Goal: Information Seeking & Learning: Learn about a topic

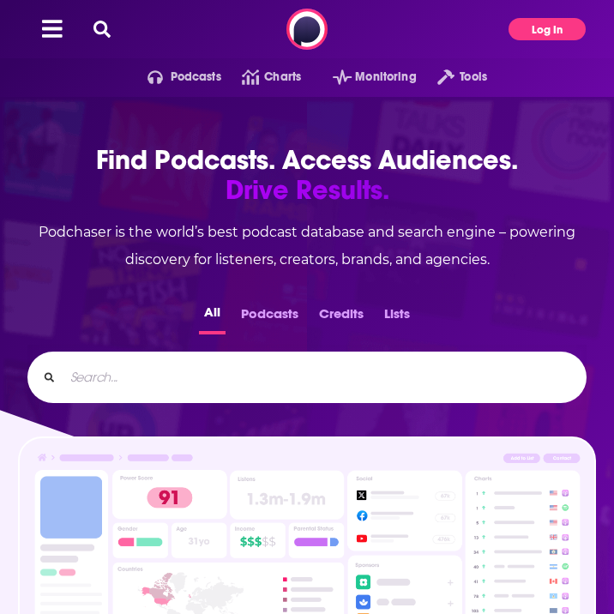
click at [537, 37] on button "Log In" at bounding box center [547, 29] width 77 height 22
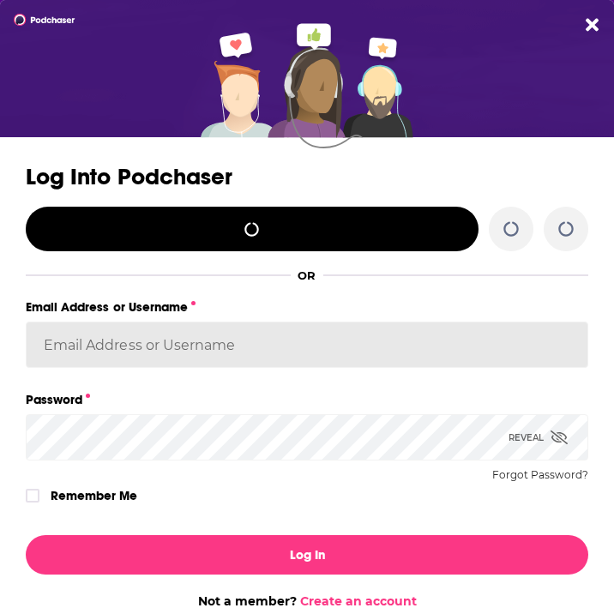
type input "[EMAIL_ADDRESS][DOMAIN_NAME]"
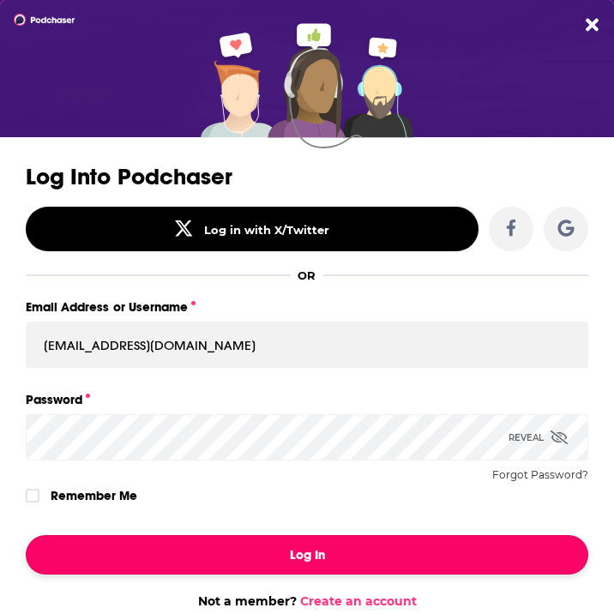
click at [153, 551] on button "Log In" at bounding box center [307, 554] width 563 height 39
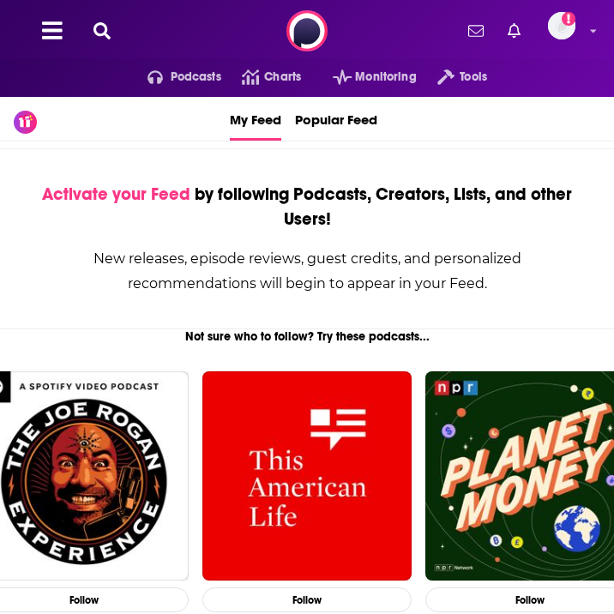
click at [94, 28] on icon at bounding box center [102, 30] width 17 height 17
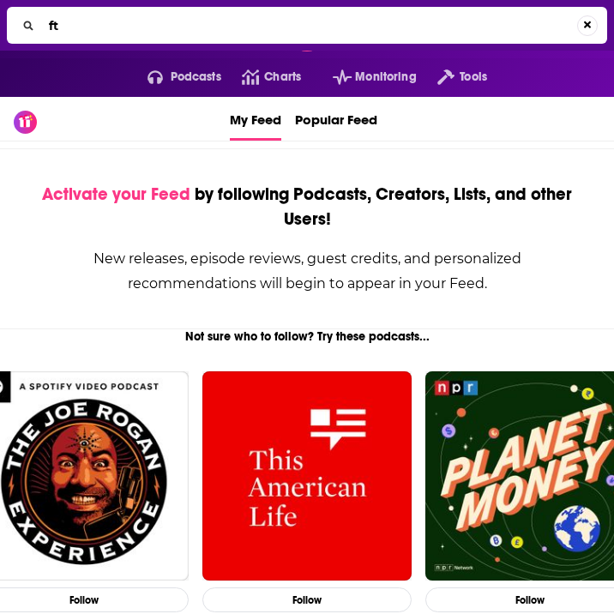
type input "f"
type input "tech tonic"
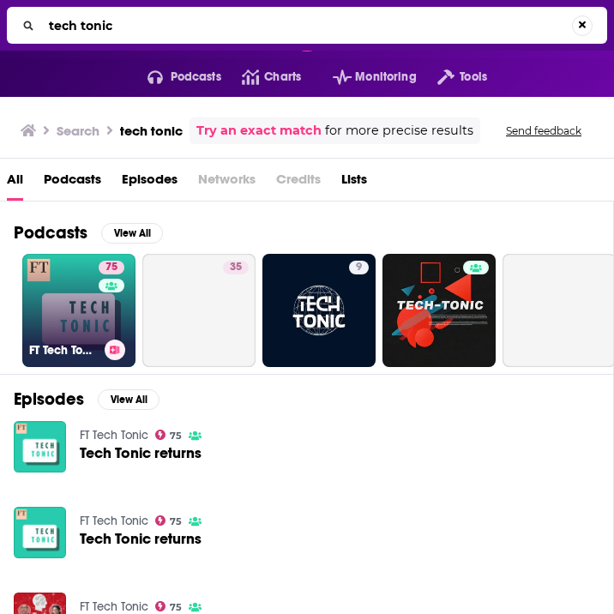
click at [79, 311] on link "75 FT Tech Tonic" at bounding box center [78, 310] width 113 height 113
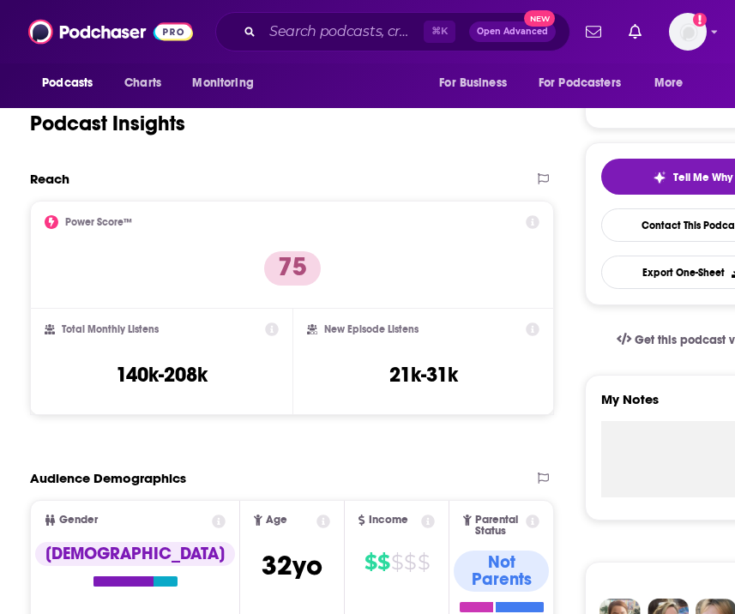
scroll to position [306, 0]
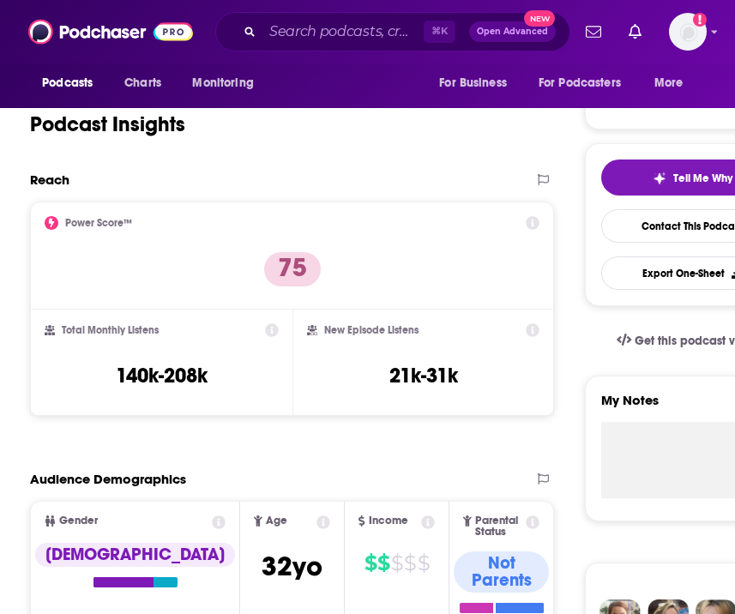
click at [251, 382] on div "Total Monthly Listens 140k-208k" at bounding box center [162, 362] width 234 height 79
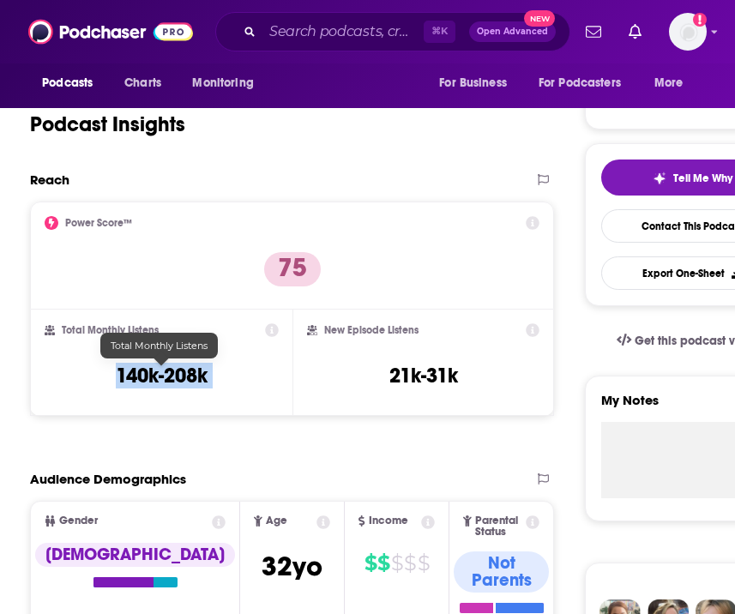
drag, startPoint x: 207, startPoint y: 382, endPoint x: 126, endPoint y: 382, distance: 80.7
click at [126, 382] on div "Total Monthly Listens 140k-208k" at bounding box center [162, 362] width 234 height 79
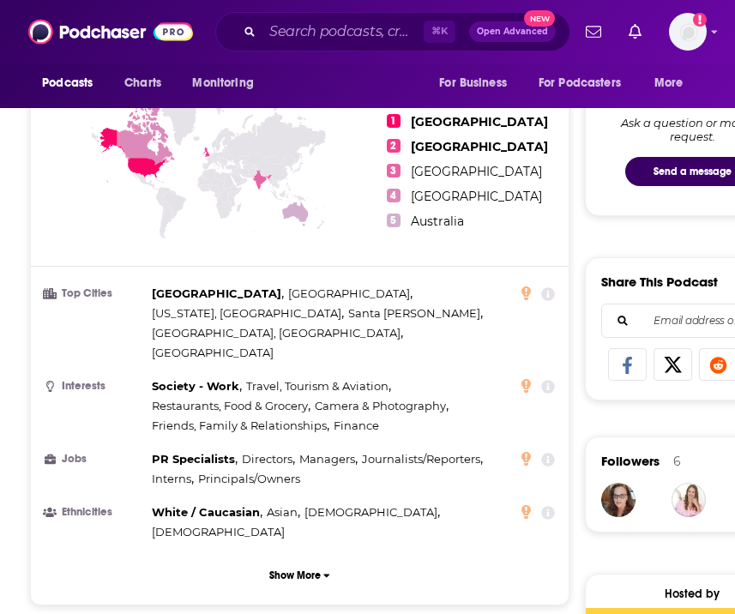
scroll to position [804, 0]
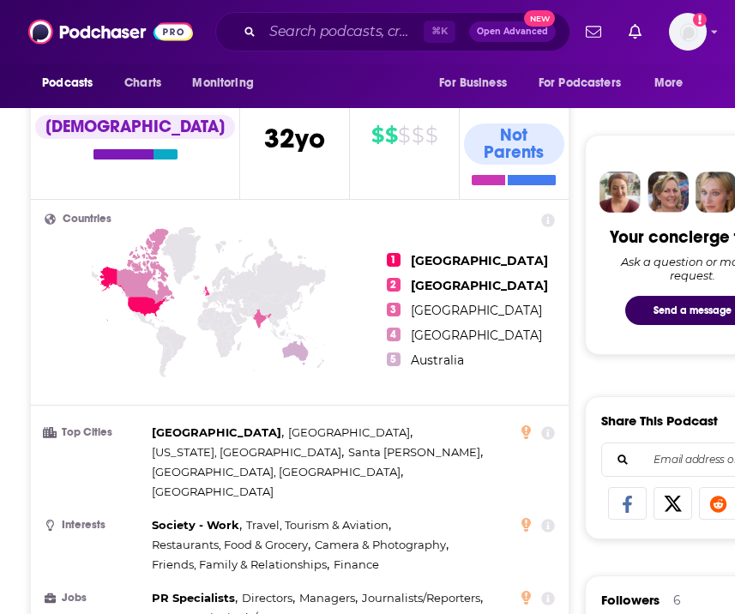
scroll to position [736, 0]
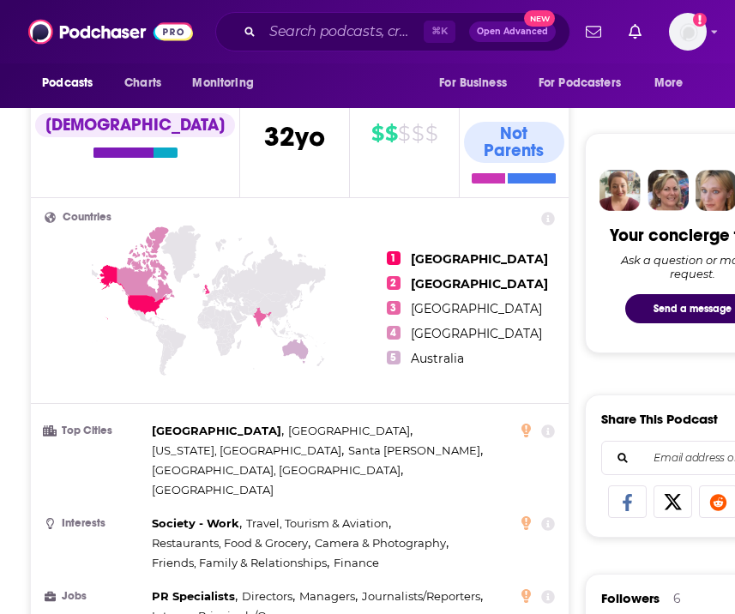
click at [401, 251] on span "1" at bounding box center [394, 258] width 14 height 14
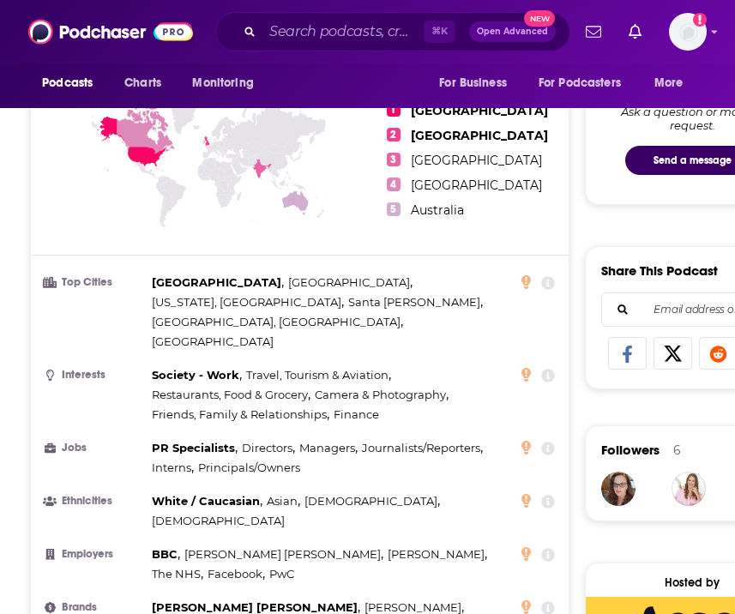
scroll to position [920, 0]
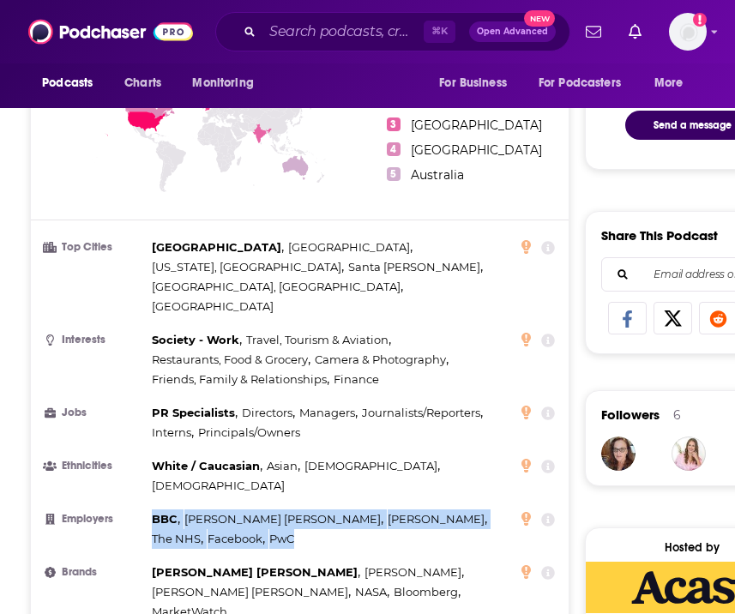
drag, startPoint x: 480, startPoint y: 445, endPoint x: 147, endPoint y: 436, distance: 333.1
click at [147, 510] on li "Employers BBC , [PERSON_NAME] Sachs , Edelman , The NHS , Facebook , PwC" at bounding box center [300, 529] width 511 height 39
copy li "BBC , [PERSON_NAME] Sachs , [PERSON_NAME] , The NHS , Facebook , PwC"
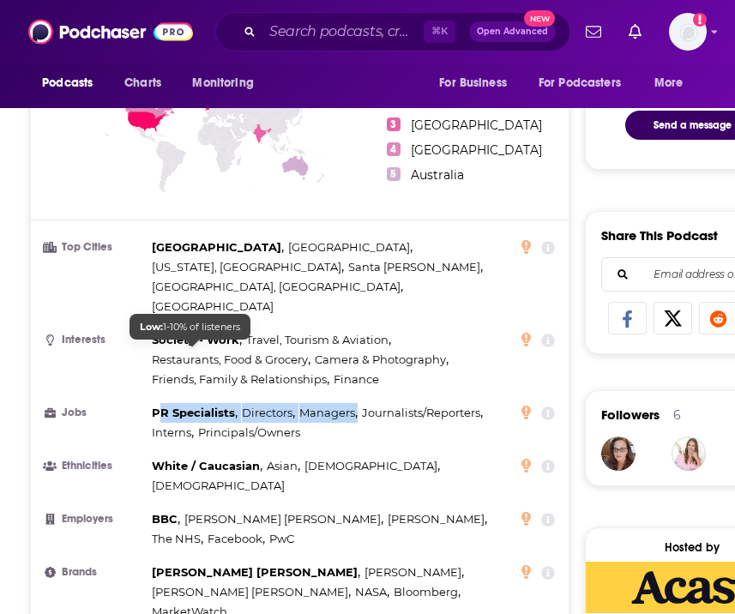
drag, startPoint x: 340, startPoint y: 374, endPoint x: 162, endPoint y: 343, distance: 180.3
click at [161, 403] on div "PR Specialists , Directors , Managers , Journalists/Reporters , Interns , Princ…" at bounding box center [335, 422] width 366 height 39
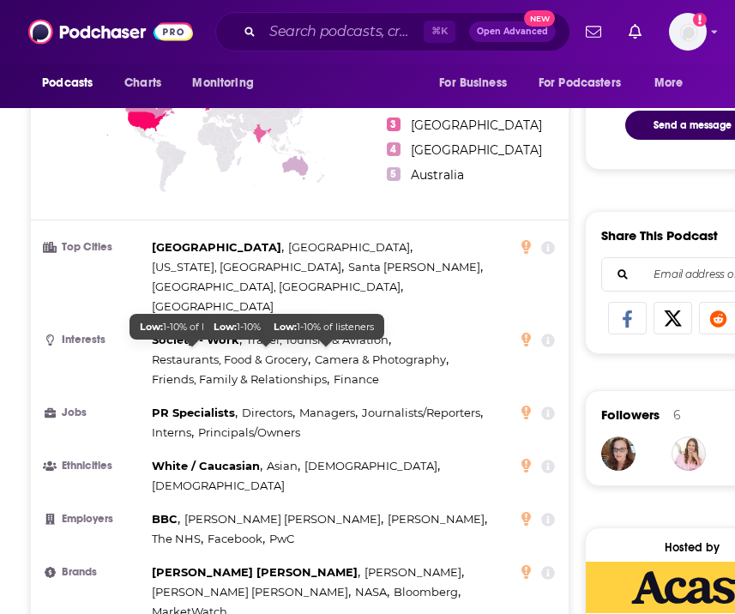
click at [314, 403] on div "PR Specialists , Directors , Managers , Journalists/Reporters , Interns , Princ…" at bounding box center [335, 422] width 366 height 39
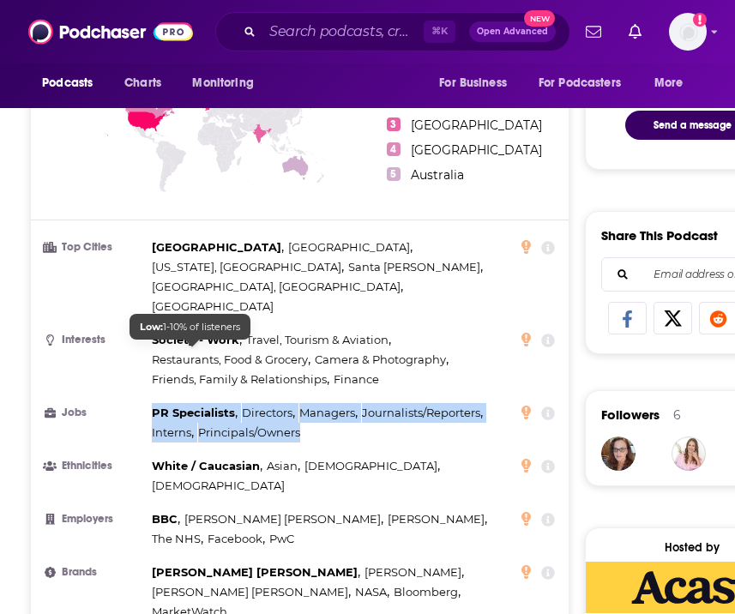
drag, startPoint x: 305, startPoint y: 371, endPoint x: 152, endPoint y: 349, distance: 155.1
click at [152, 403] on div "PR Specialists , Directors , Managers , Journalists/Reporters , Interns , Princ…" at bounding box center [335, 422] width 366 height 39
copy div "PR Specialists , Directors , Managers , Journalists/Reporters , Interns , Princ…"
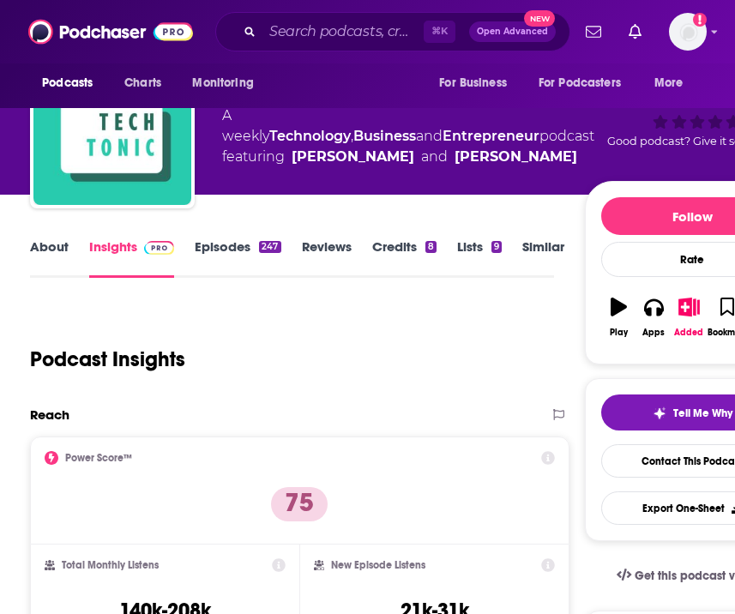
scroll to position [1, 0]
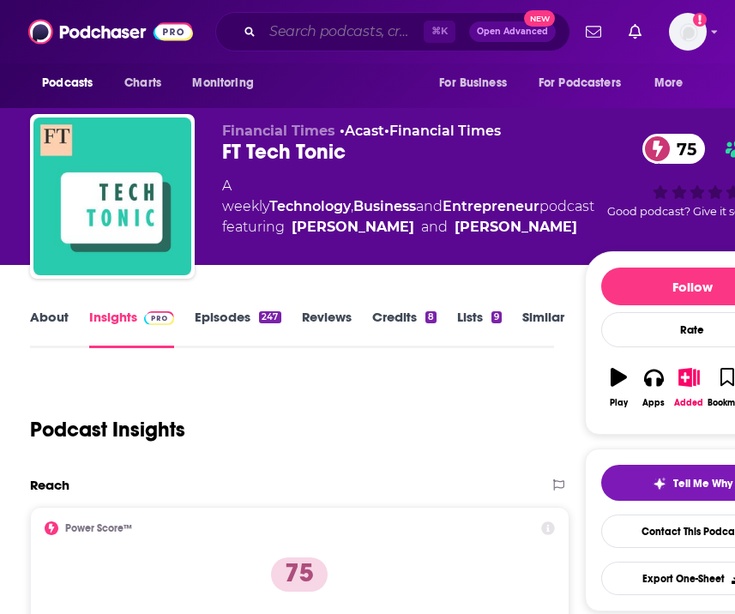
click at [346, 30] on input "Search podcasts, credits, & more..." at bounding box center [343, 31] width 161 height 27
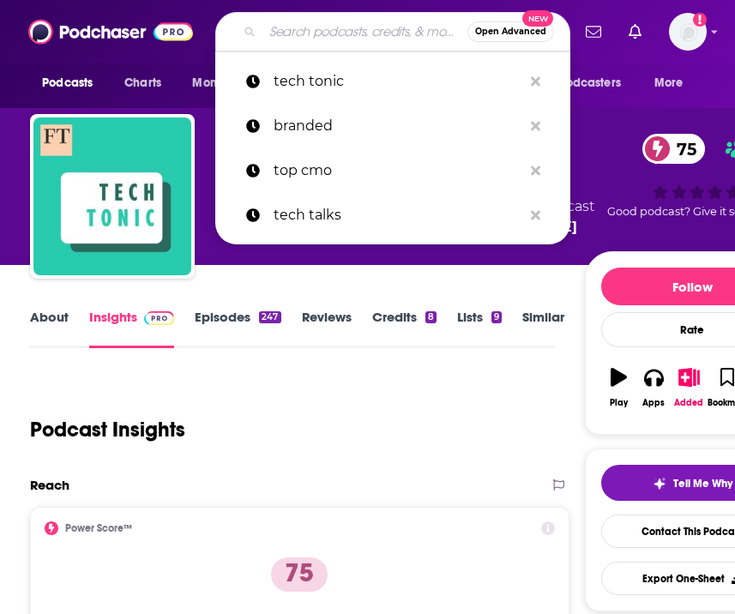
paste input "Bloomberg Masters in Business"
type input "Bloomberg Masters in Business"
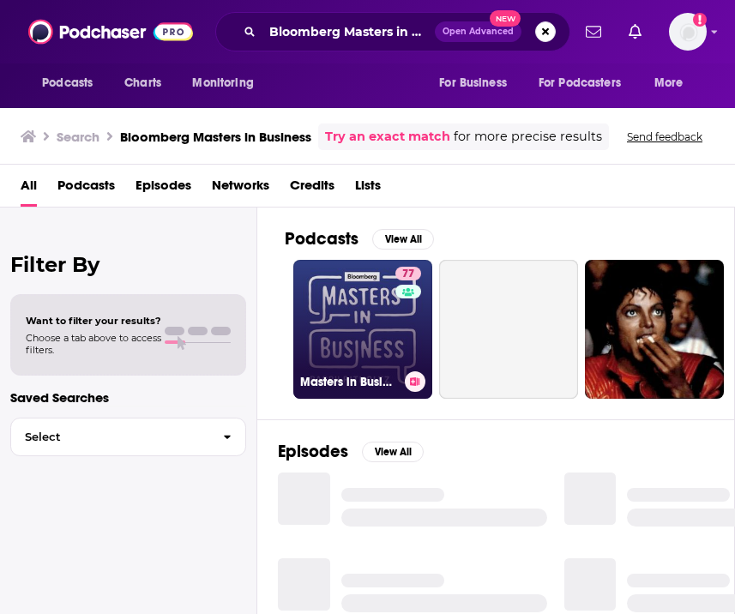
click at [354, 325] on link "77 Masters in Business" at bounding box center [362, 329] width 139 height 139
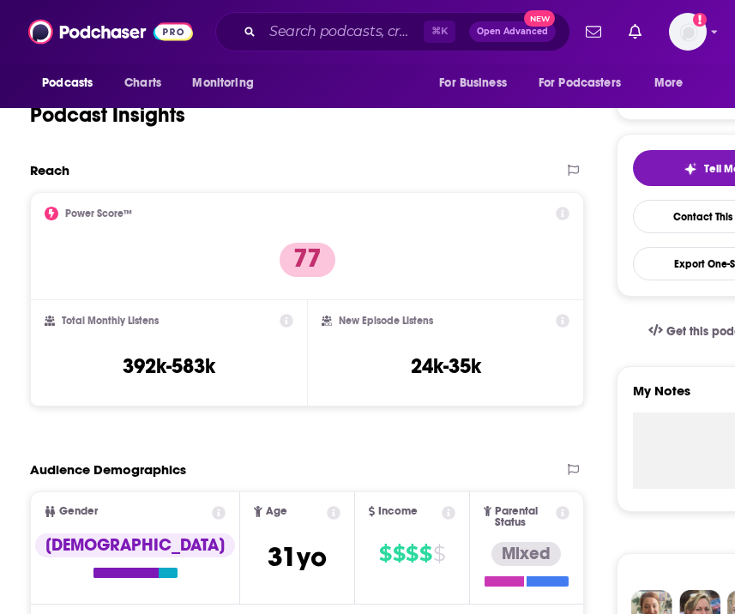
scroll to position [279, 0]
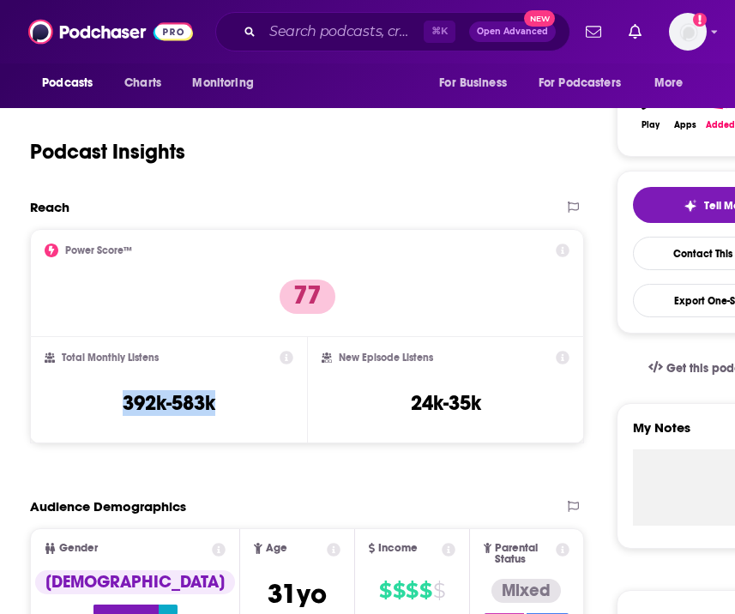
drag, startPoint x: 233, startPoint y: 406, endPoint x: 117, endPoint y: 404, distance: 116.7
click at [117, 404] on div "Total Monthly Listens 392k-583k" at bounding box center [169, 390] width 249 height 79
copy h3 "392k-583k"
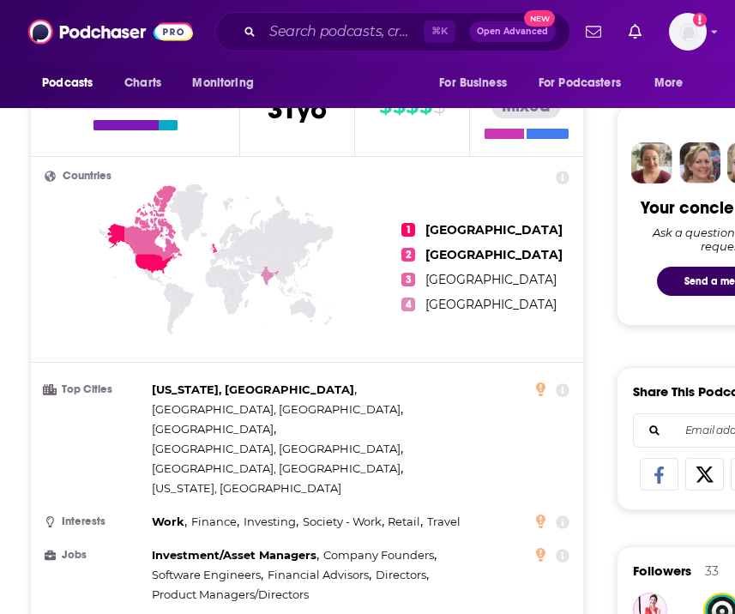
scroll to position [787, 0]
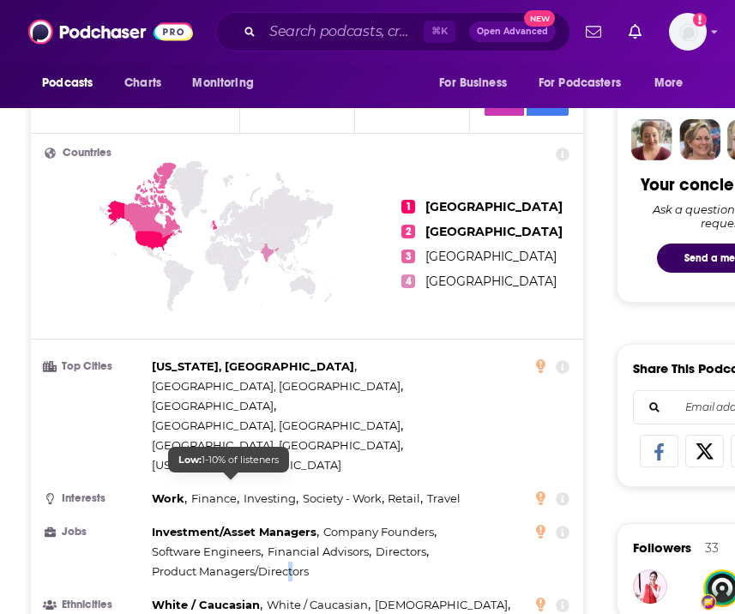
drag, startPoint x: 295, startPoint y: 478, endPoint x: 286, endPoint y: 477, distance: 9.5
click at [286, 565] on span "Product Managers/Directors" at bounding box center [230, 572] width 157 height 14
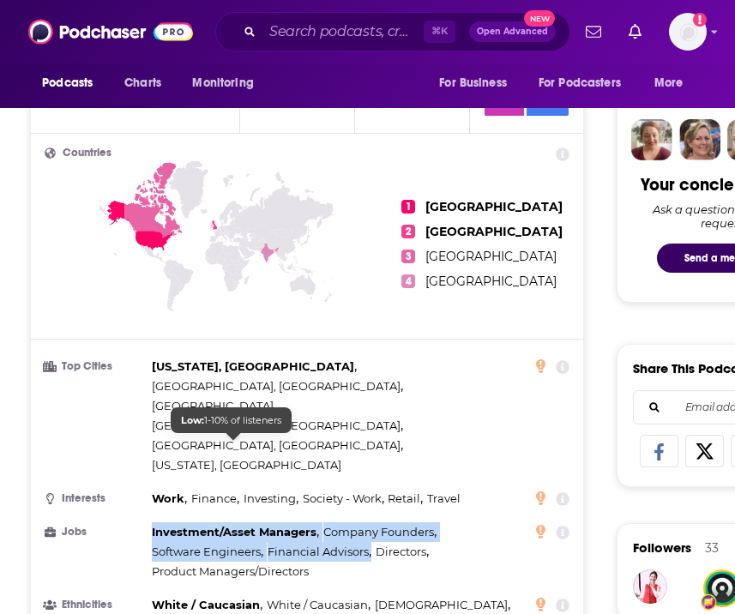
drag, startPoint x: 347, startPoint y: 489, endPoint x: 152, endPoint y: 432, distance: 203.1
click at [152, 432] on ul "Top Cities [US_STATE], [GEOGRAPHIC_DATA] , [GEOGRAPHIC_DATA], [GEOGRAPHIC_DATA]…" at bounding box center [307, 496] width 525 height 278
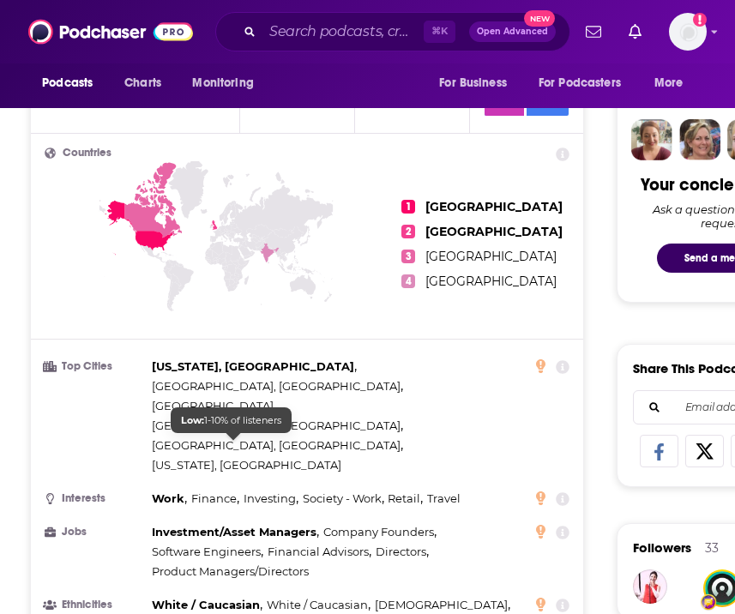
click at [208, 545] on span "Software Engineers" at bounding box center [206, 552] width 109 height 14
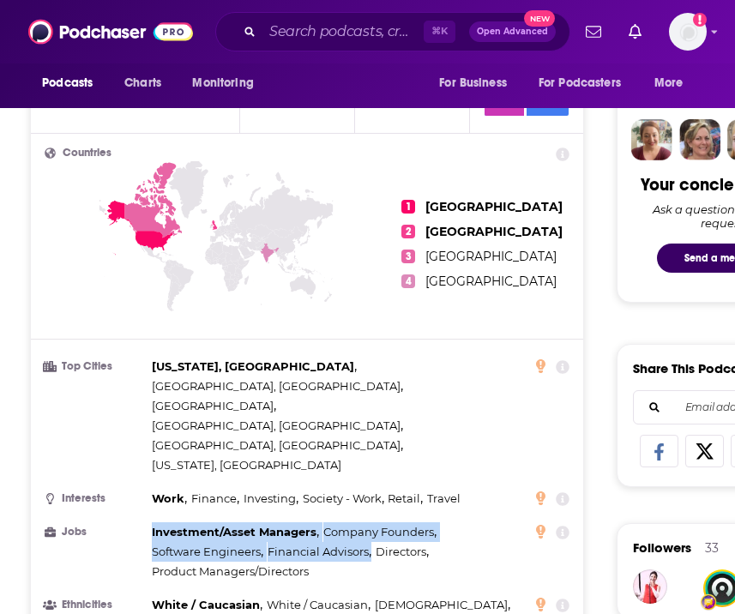
drag, startPoint x: 319, startPoint y: 490, endPoint x: 139, endPoint y: 449, distance: 184.8
click at [139, 523] on li "Jobs Investment/Asset Managers , Company Founders , Software Engineers , Financ…" at bounding box center [307, 552] width 525 height 59
click at [139, 527] on h3 "Jobs" at bounding box center [95, 532] width 100 height 11
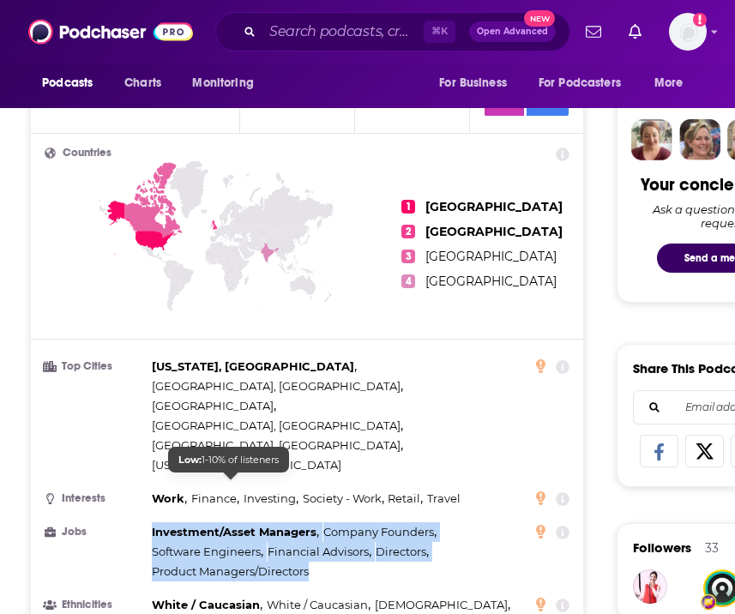
drag, startPoint x: 148, startPoint y: 440, endPoint x: 310, endPoint y: 490, distance: 168.8
click at [310, 523] on li "Jobs Investment/Asset Managers , Company Founders , Software Engineers , Financ…" at bounding box center [307, 552] width 525 height 59
copy div "Investment/Asset Managers , Company Founders , Software Engineers , Financial A…"
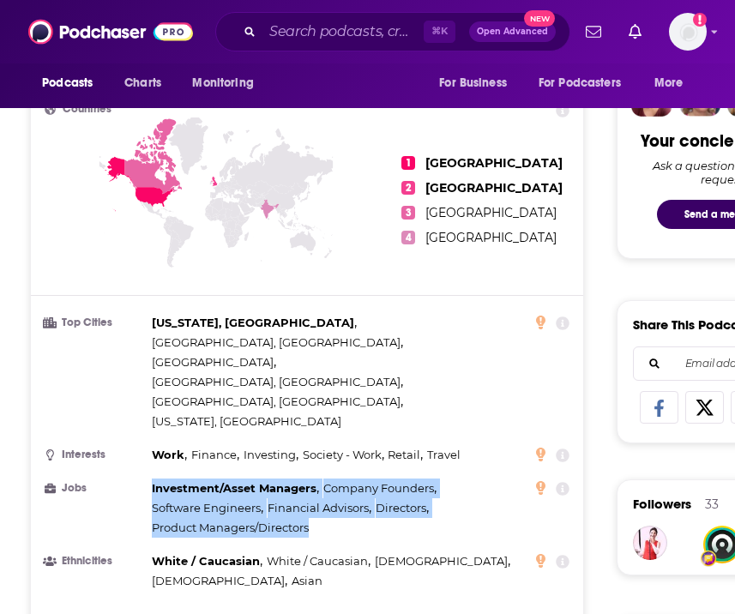
scroll to position [831, 0]
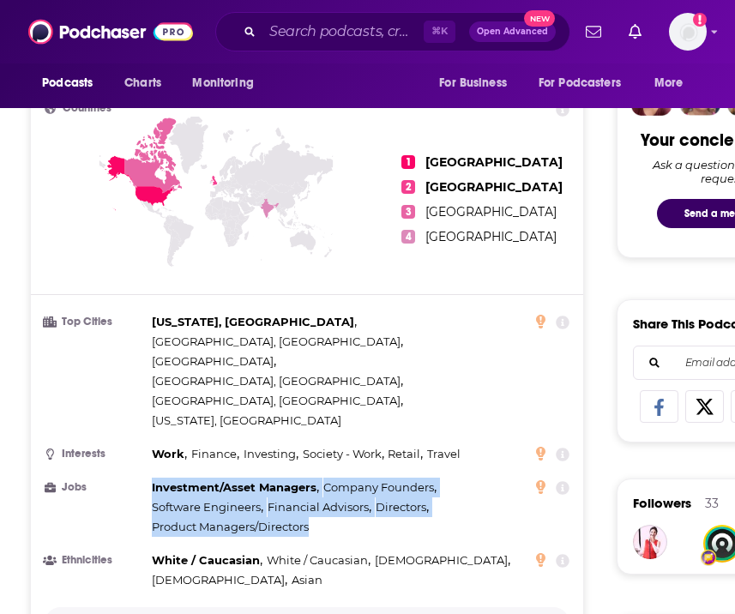
click at [312, 614] on p "Show More" at bounding box center [302, 624] width 51 height 12
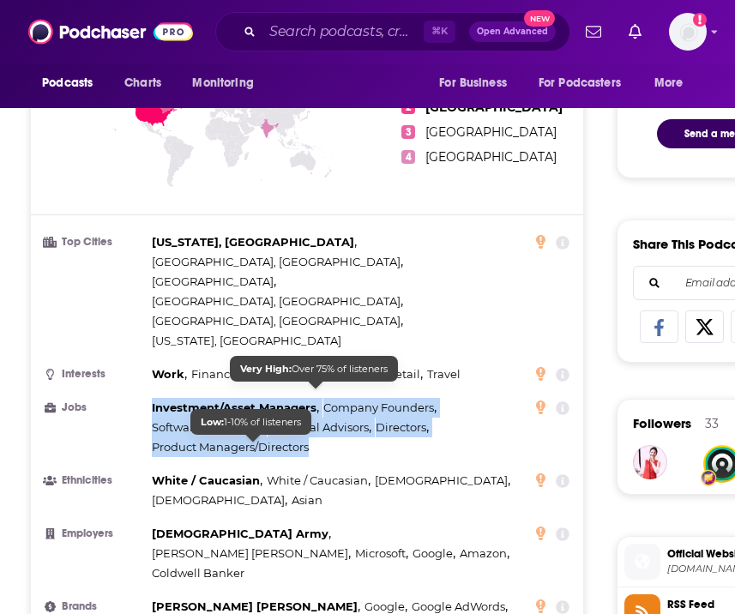
scroll to position [934, 0]
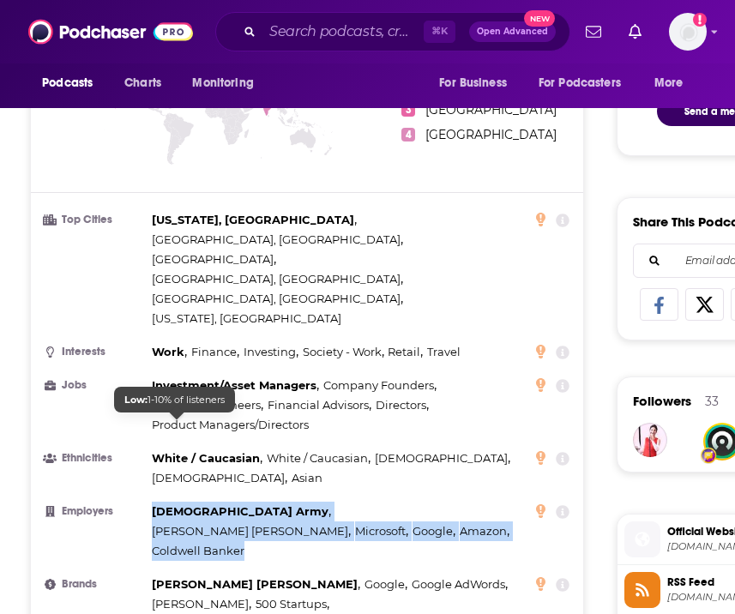
drag, startPoint x: 257, startPoint y: 450, endPoint x: 155, endPoint y: 429, distance: 104.3
click at [155, 502] on div "[DEMOGRAPHIC_DATA] Army , [PERSON_NAME] [PERSON_NAME] , Microsoft , Google , Am…" at bounding box center [335, 531] width 366 height 59
copy div "[DEMOGRAPHIC_DATA] Army , [PERSON_NAME] [PERSON_NAME] , Microsoft , Google , Am…"
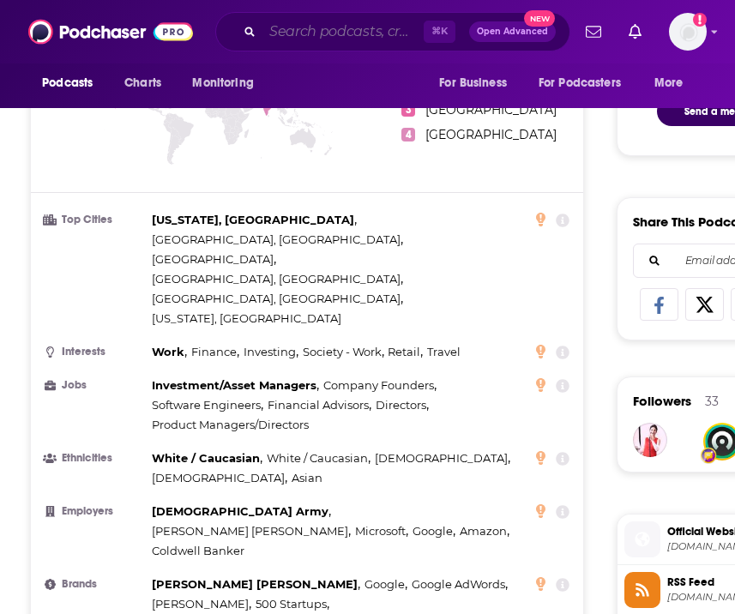
click at [347, 32] on input "Search podcasts, credits, & more..." at bounding box center [343, 31] width 161 height 27
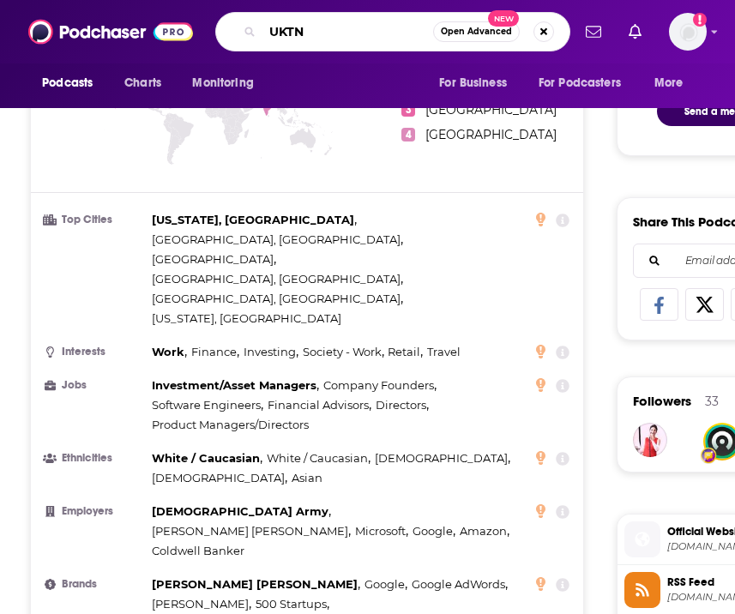
scroll to position [0, 0]
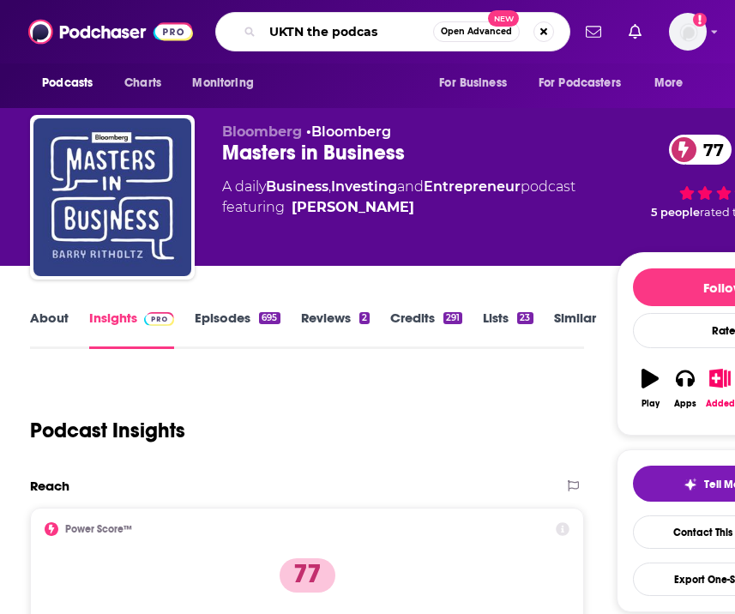
type input "UKTN the podcast"
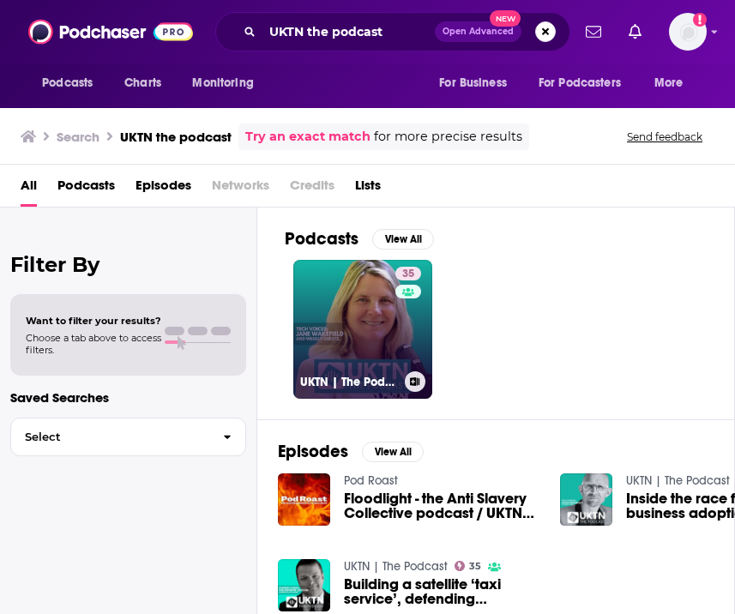
click at [342, 349] on link "35 UKTN | The Podcast" at bounding box center [362, 329] width 139 height 139
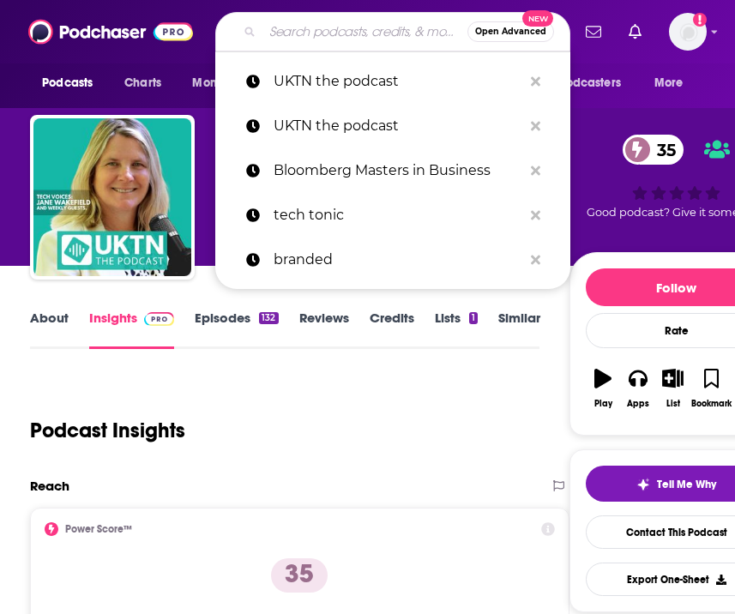
click at [320, 31] on input "Search podcasts, credits, & more..." at bounding box center [365, 31] width 205 height 27
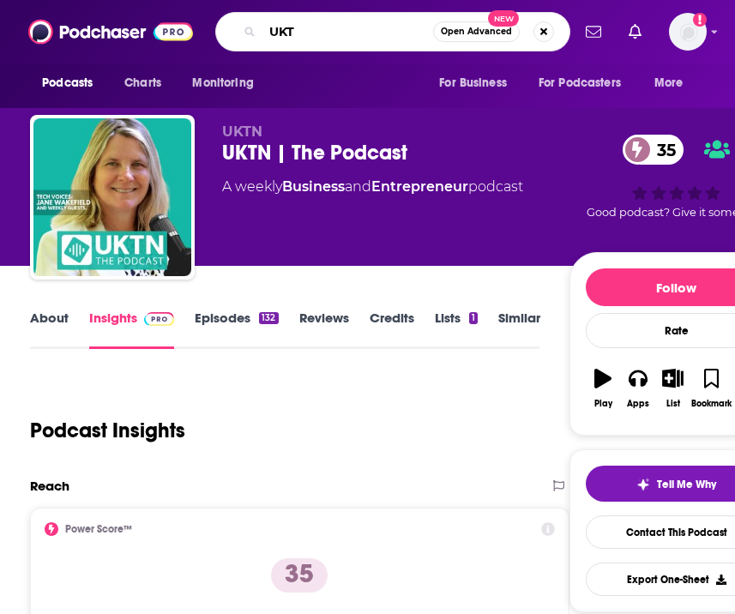
type input "UKTN"
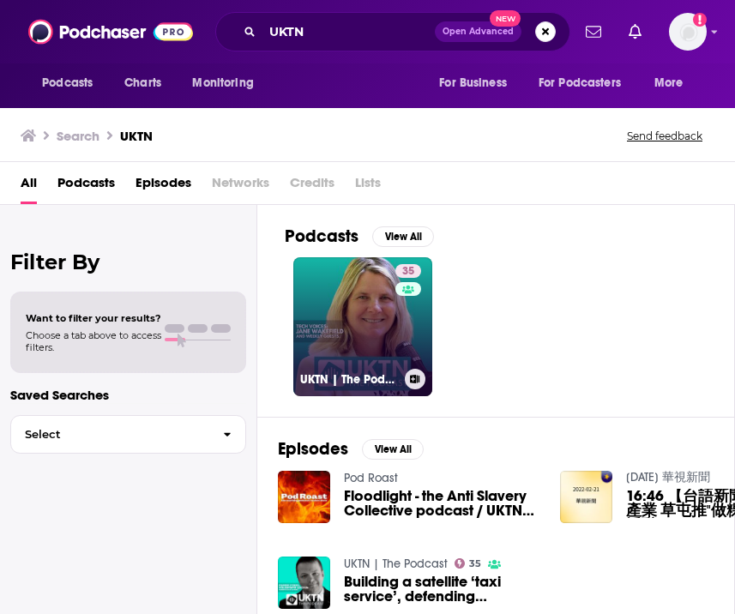
scroll to position [42, 0]
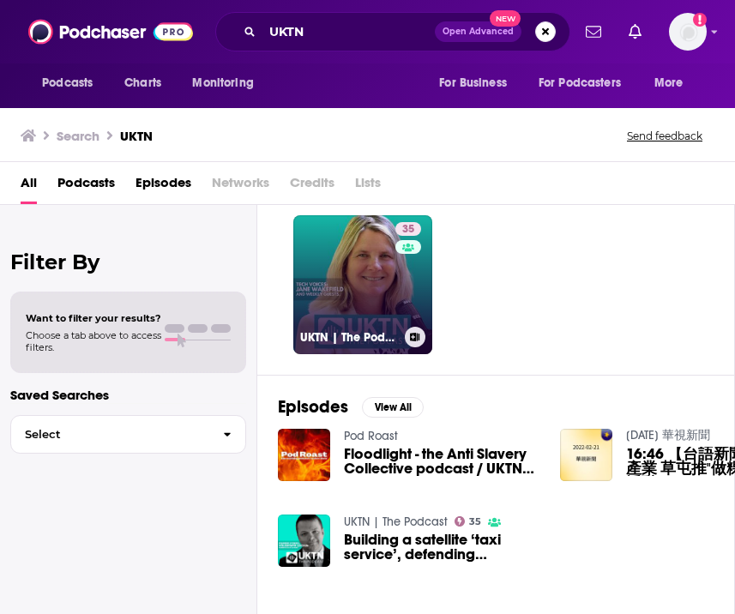
click at [342, 281] on link "35 UKTN | The Podcast" at bounding box center [362, 284] width 139 height 139
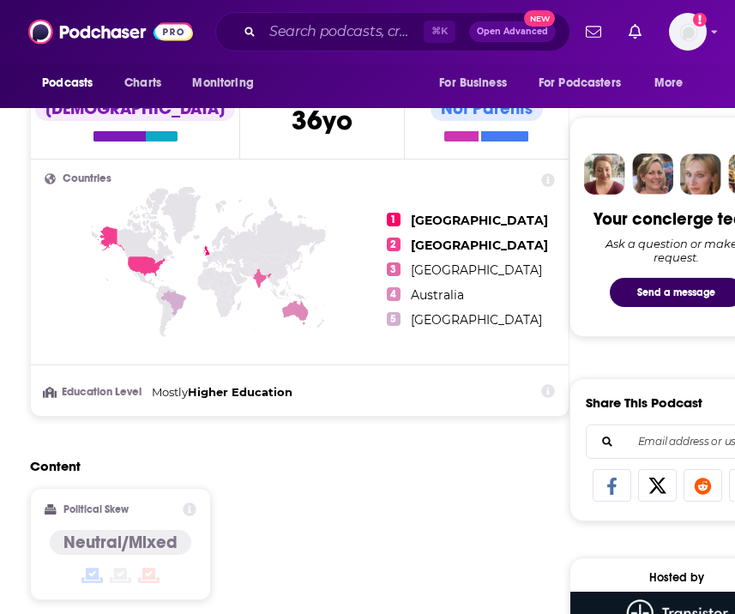
scroll to position [754, 0]
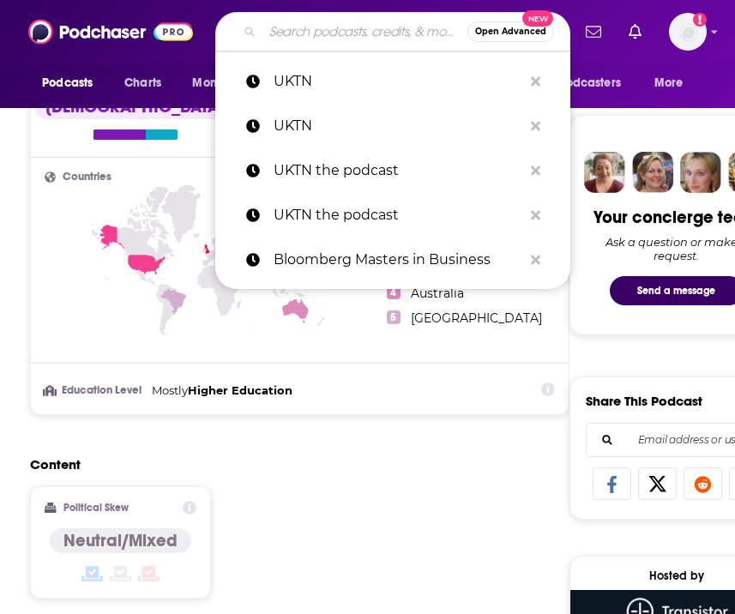
click at [328, 37] on input "Search podcasts, credits, & more..." at bounding box center [365, 31] width 205 height 27
paste input "The Tech Talks Daily"
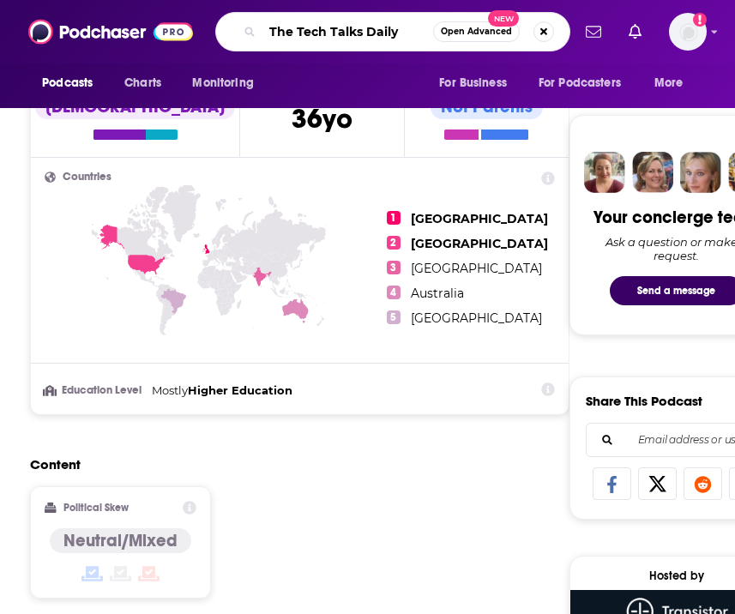
type input "The Tech Talks Daily"
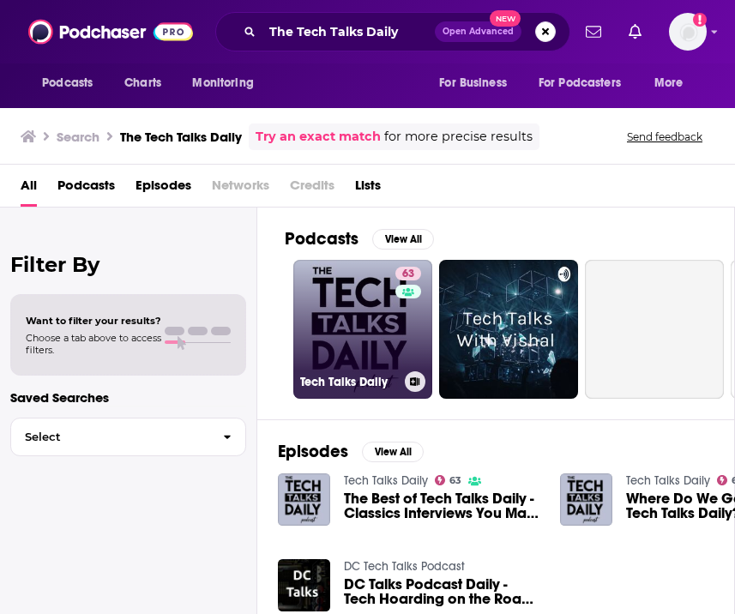
click at [363, 308] on link "63 Tech Talks Daily" at bounding box center [362, 329] width 139 height 139
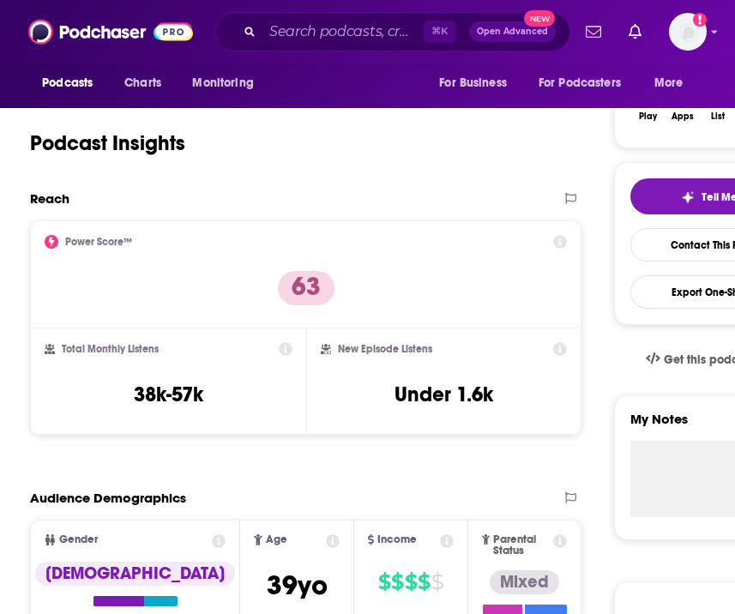
scroll to position [312, 0]
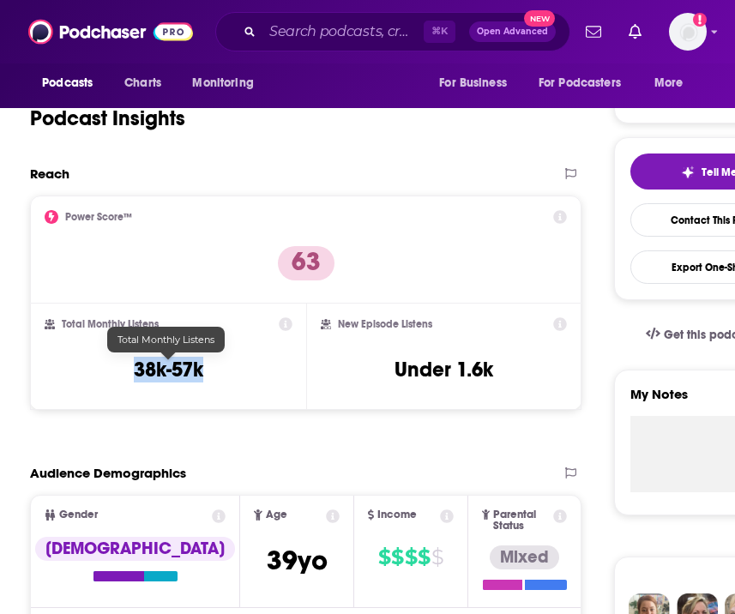
drag, startPoint x: 241, startPoint y: 375, endPoint x: 134, endPoint y: 372, distance: 107.3
click at [134, 372] on div "Total Monthly Listens 38k-57k" at bounding box center [169, 356] width 248 height 79
copy h3 "38k-57k"
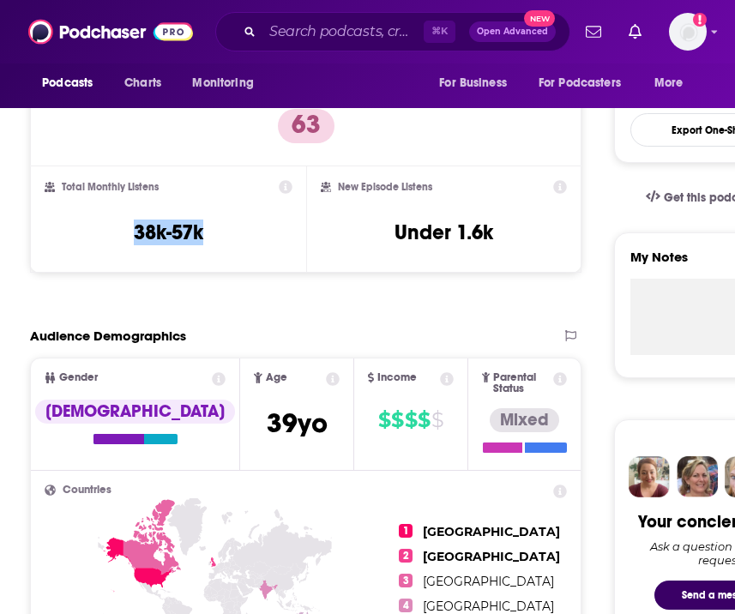
scroll to position [901, 0]
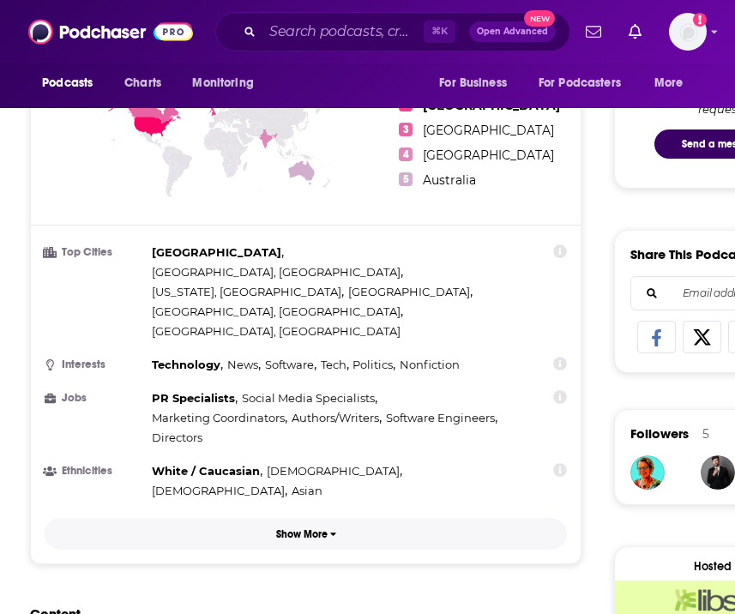
click at [300, 529] on p "Show More" at bounding box center [301, 535] width 51 height 12
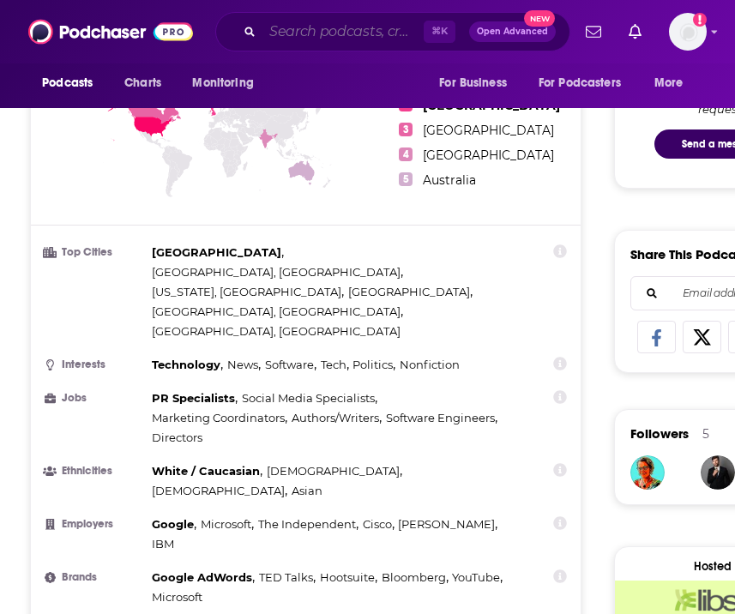
click at [355, 33] on input "Search podcasts, credits, & more..." at bounding box center [343, 31] width 161 height 27
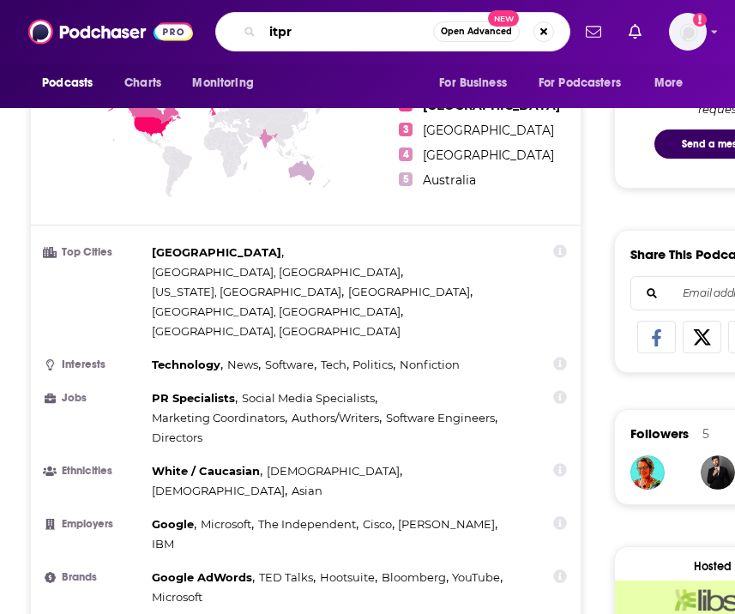
type input "itpro"
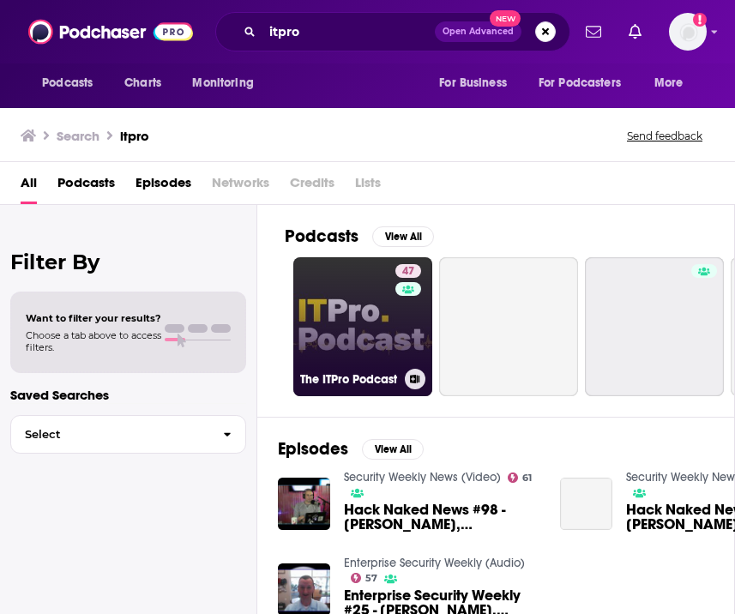
click at [362, 347] on link "47 The ITPro Podcast" at bounding box center [362, 326] width 139 height 139
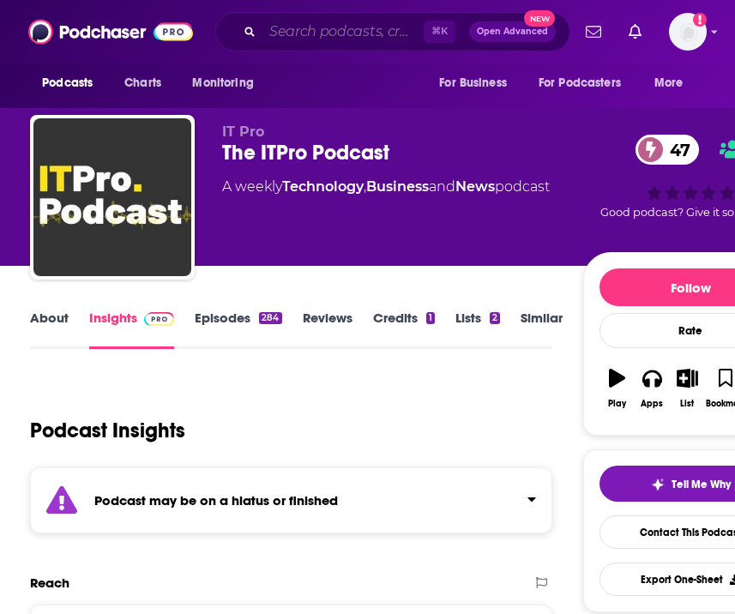
click at [305, 33] on input "Search podcasts, credits, & more..." at bounding box center [343, 31] width 161 height 27
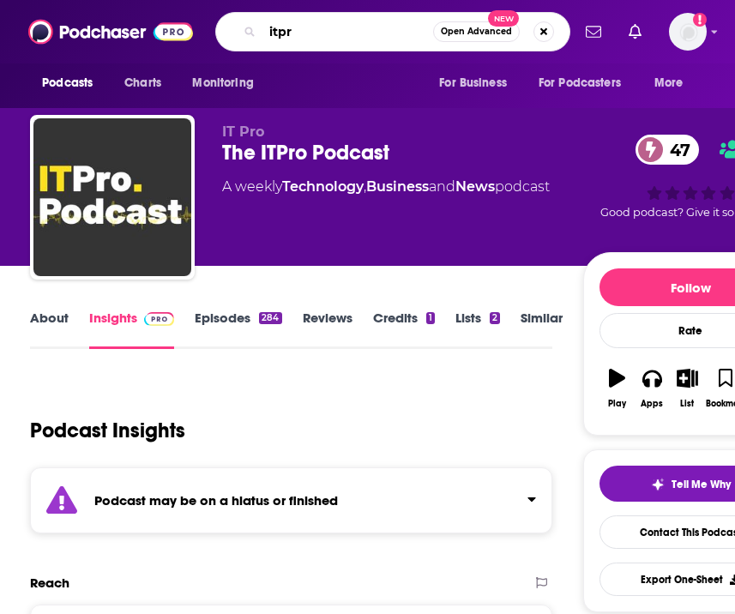
type input "itpro"
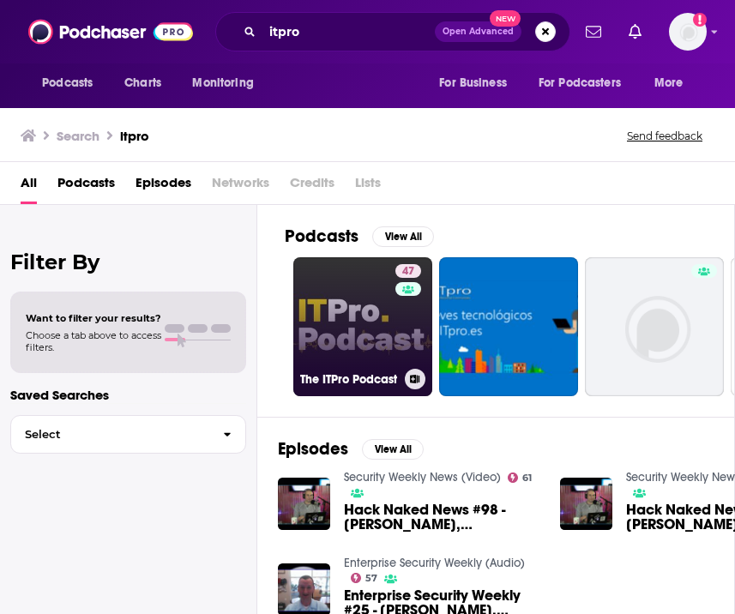
click at [337, 311] on link "47 The ITPro Podcast" at bounding box center [362, 326] width 139 height 139
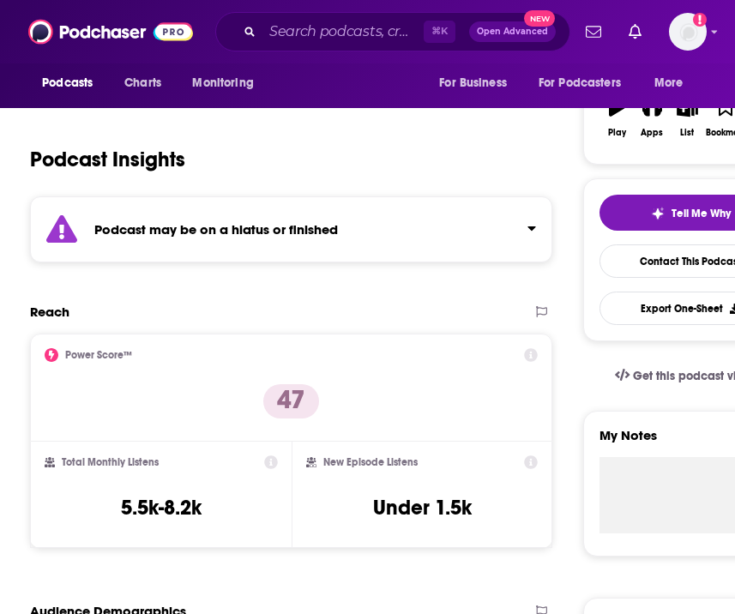
scroll to position [80, 0]
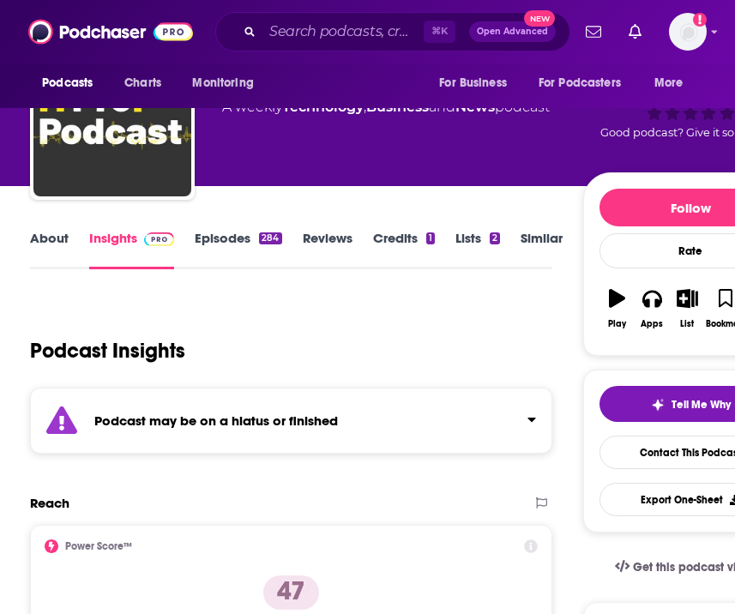
click at [236, 238] on link "Episodes 284" at bounding box center [238, 249] width 87 height 39
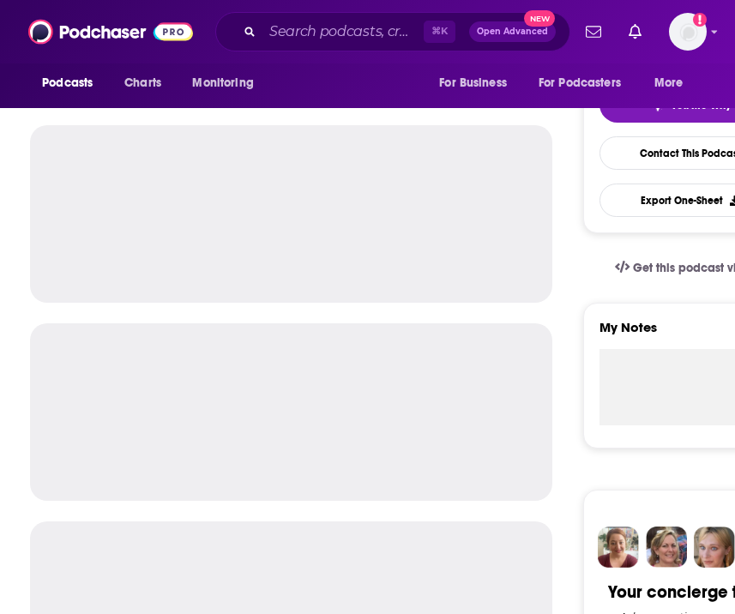
scroll to position [255, 0]
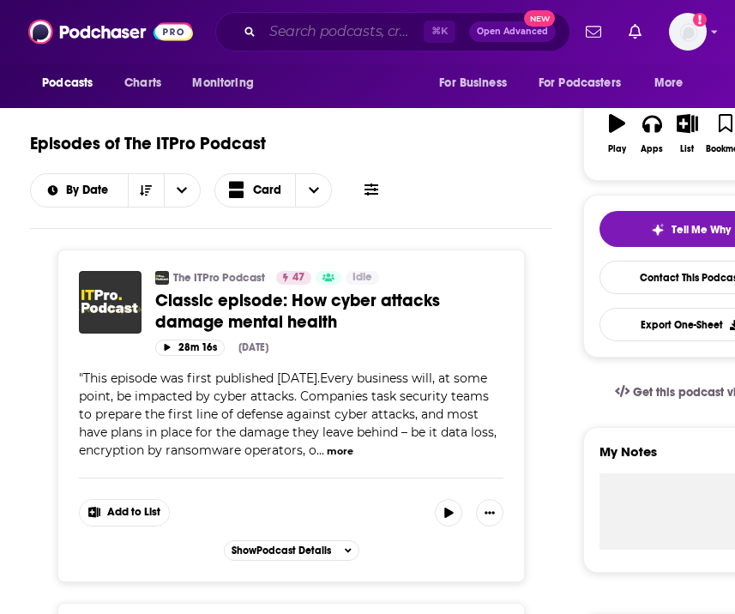
click at [290, 33] on input "Search podcasts, credits, & more..." at bounding box center [343, 31] width 161 height 27
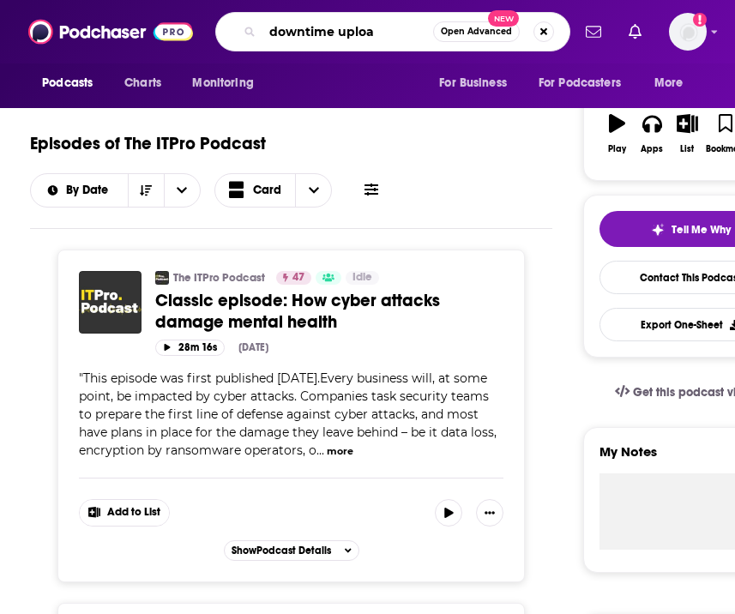
type input "downtime upload"
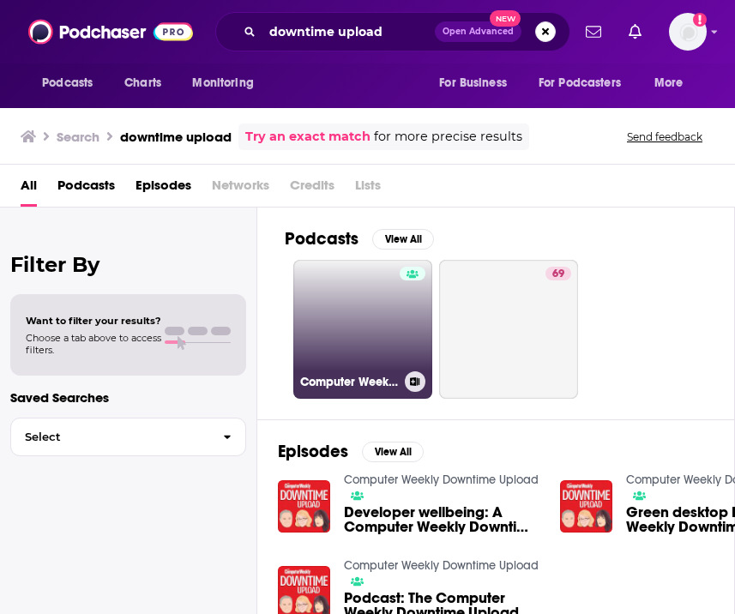
click at [324, 301] on link "Computer Weekly Downtime Upload" at bounding box center [362, 329] width 139 height 139
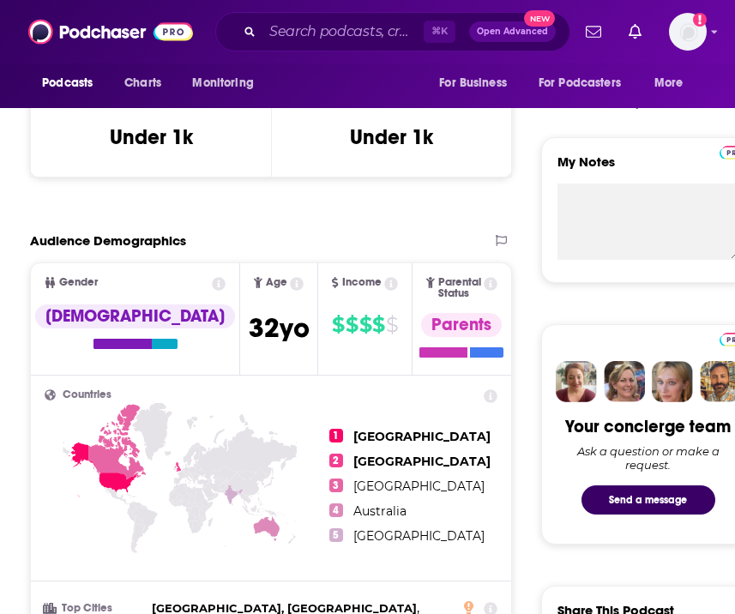
scroll to position [813, 0]
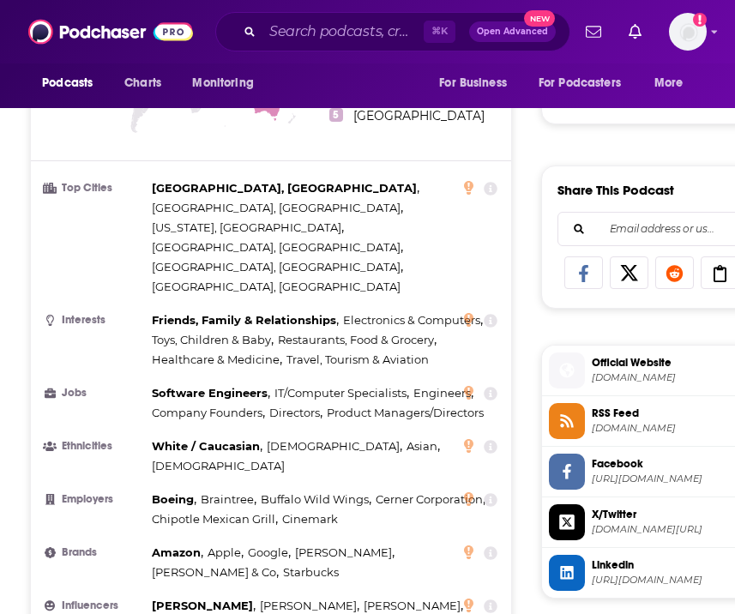
scroll to position [977, 0]
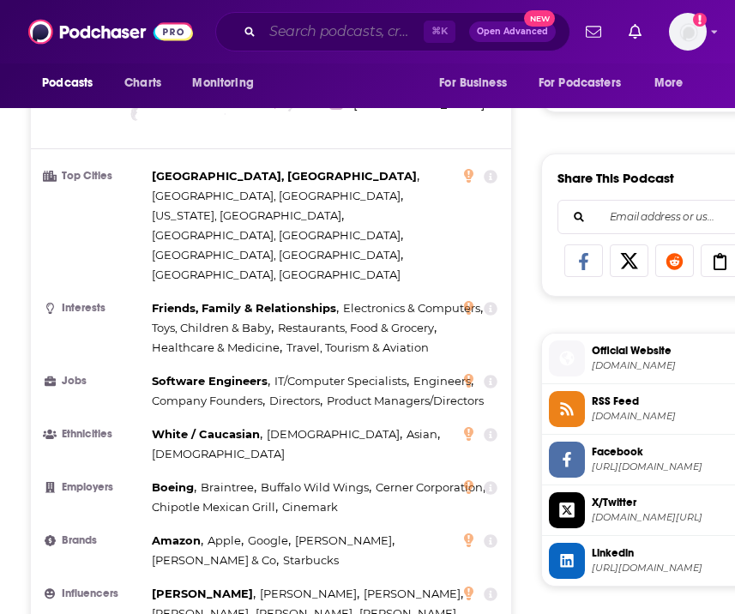
click at [368, 30] on input "Search podcasts, credits, & more..." at bounding box center [343, 31] width 161 height 27
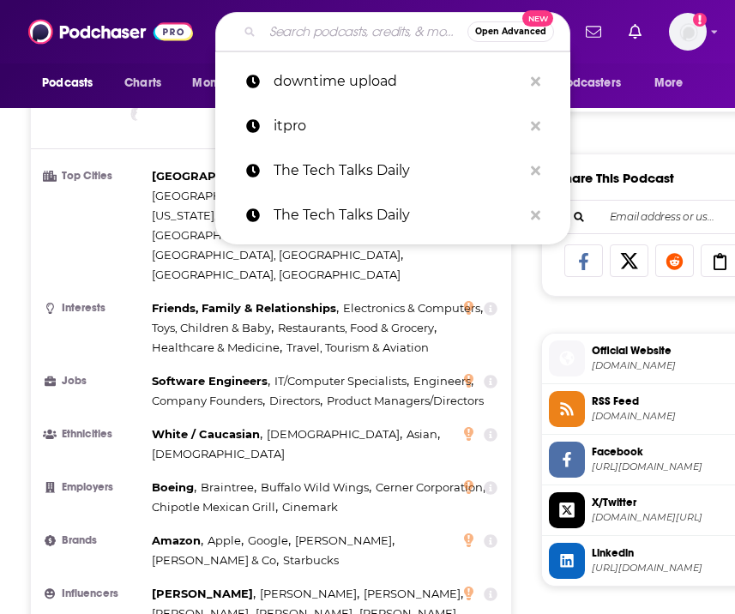
paste input "AI and the Future of Work"
type input "AI and the Future of Work"
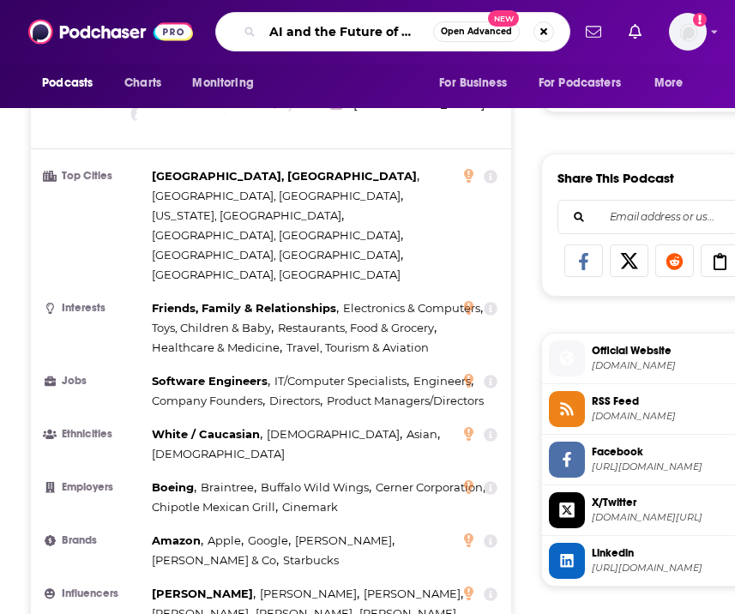
scroll to position [0, 11]
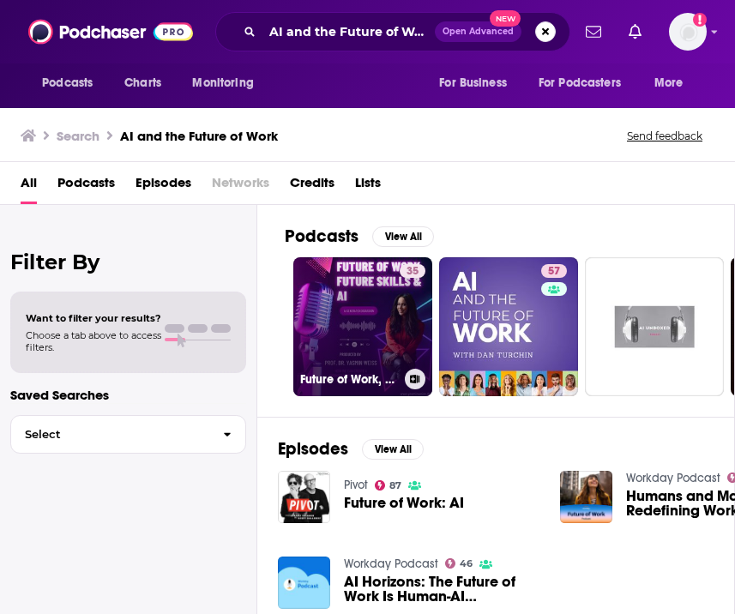
click at [372, 319] on link "35 Future of Work, Future Skills & AI" at bounding box center [362, 326] width 139 height 139
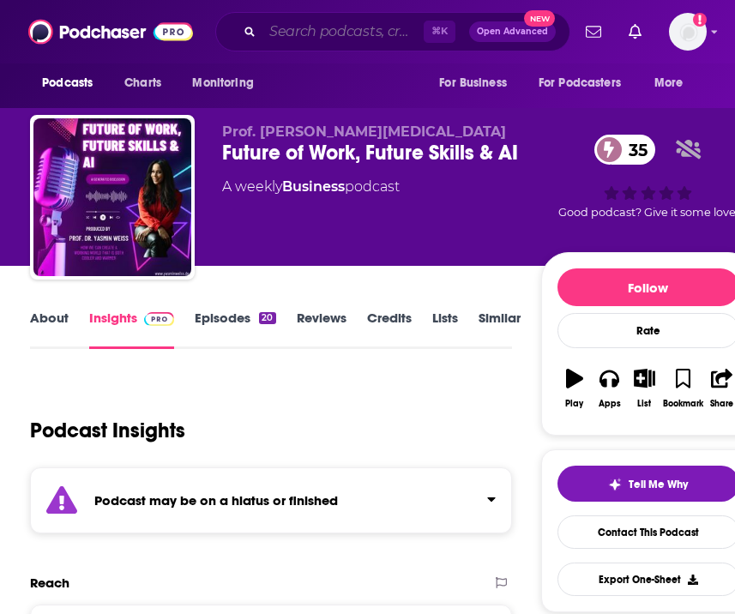
click at [354, 39] on input "Search podcasts, credits, & more..." at bounding box center [343, 31] width 161 height 27
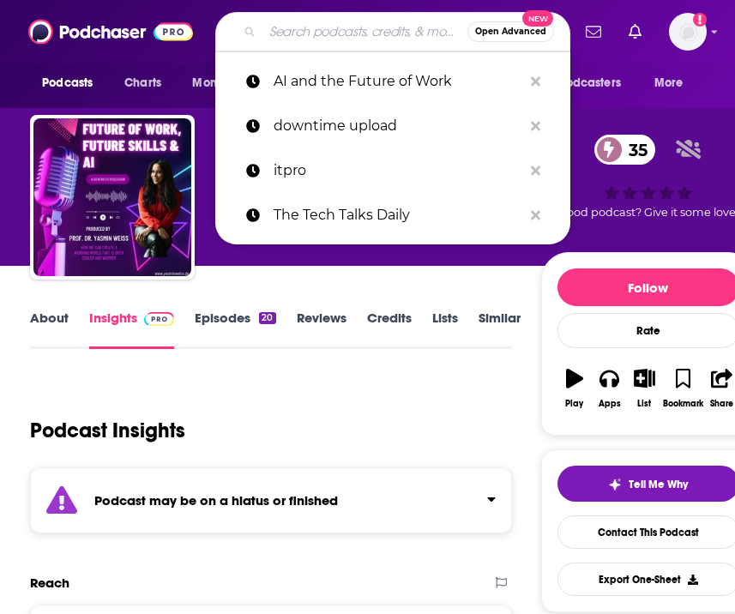
paste input "AI and the Future of Work"
type input "AI and the Future of Work"
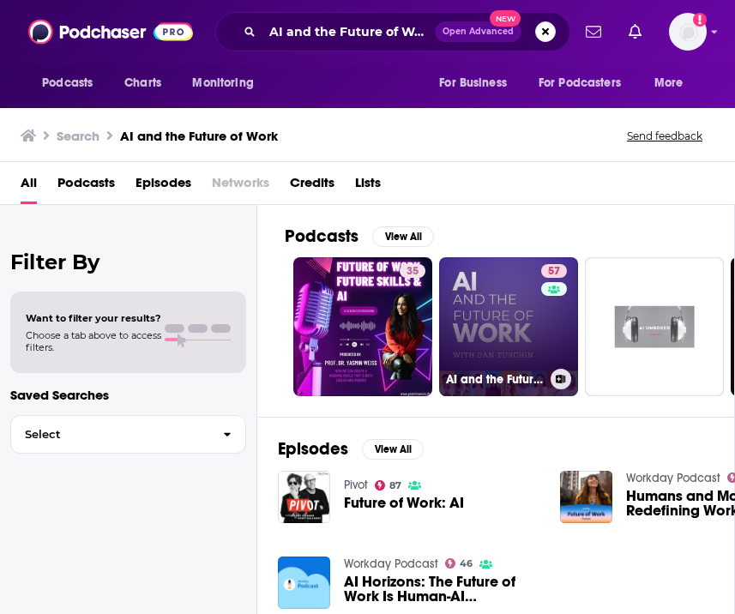
click at [493, 318] on link "57 AI and the Future of Work: Artificial Intelligence in the Workplace, Busines…" at bounding box center [508, 326] width 139 height 139
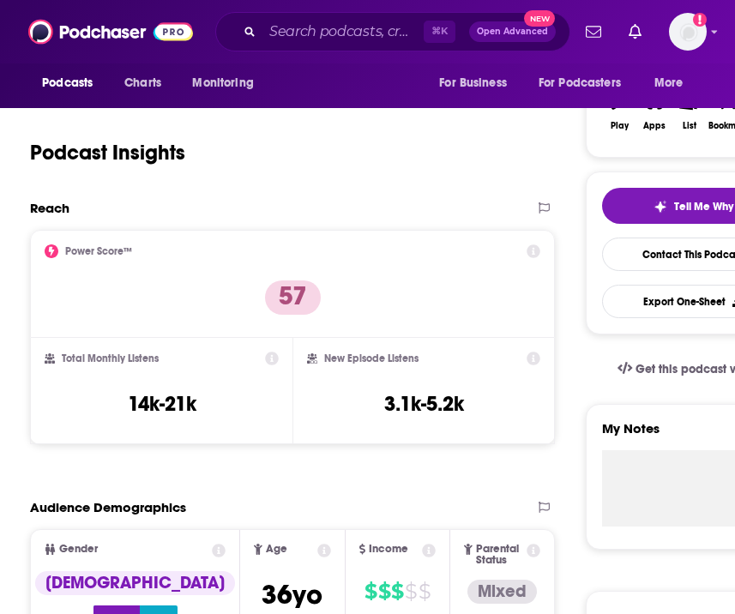
scroll to position [280, 0]
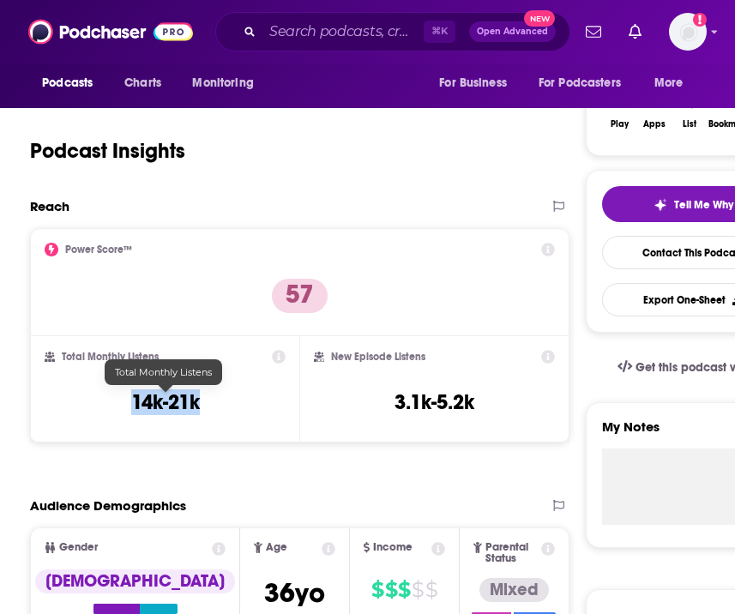
drag, startPoint x: 209, startPoint y: 410, endPoint x: 129, endPoint y: 404, distance: 80.9
click at [129, 405] on div "Total Monthly Listens 14k-21k" at bounding box center [165, 389] width 241 height 79
copy h3 "14k-21k"
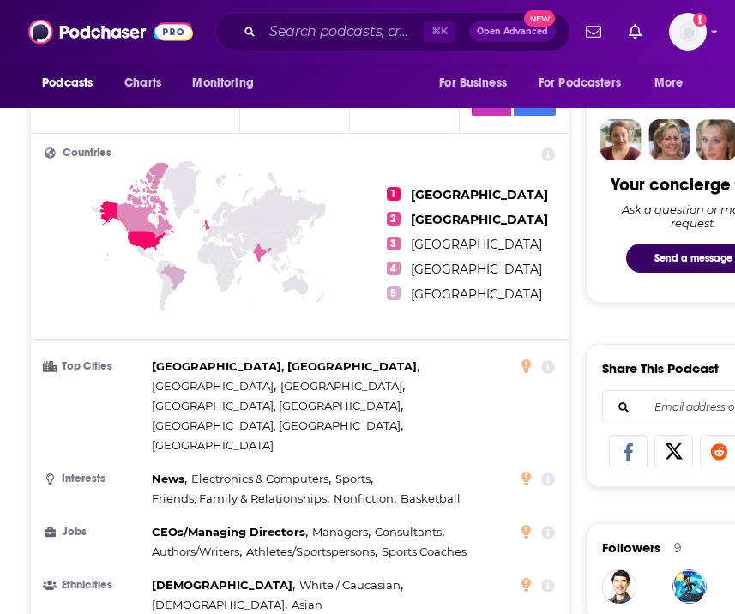
scroll to position [788, 0]
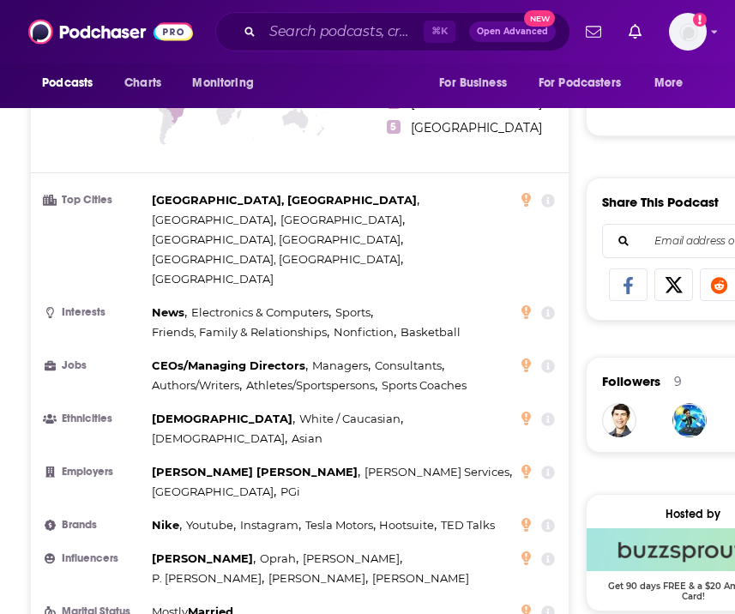
scroll to position [956, 0]
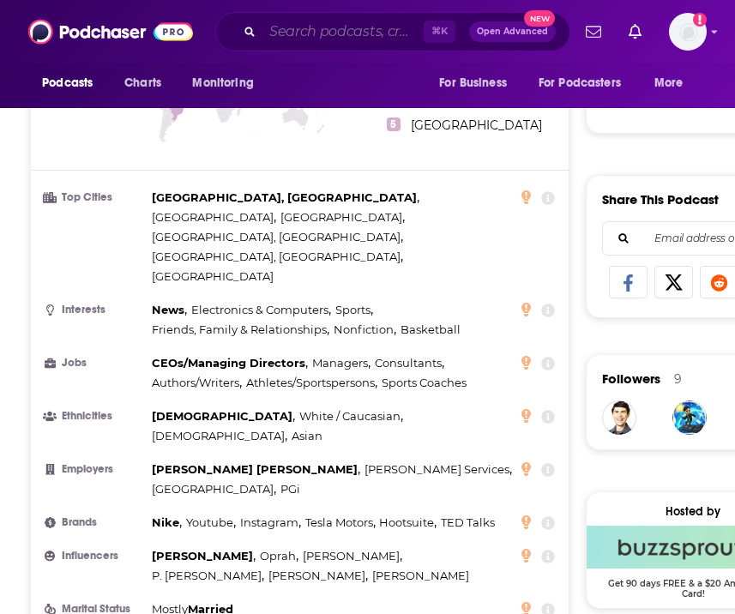
click at [390, 33] on input "Search podcasts, credits, & more..." at bounding box center [343, 31] width 161 height 27
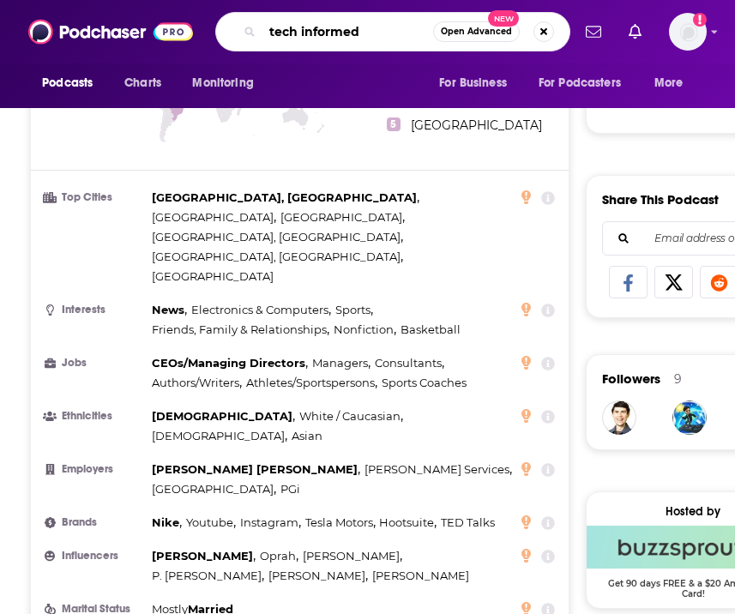
type input "tech informed"
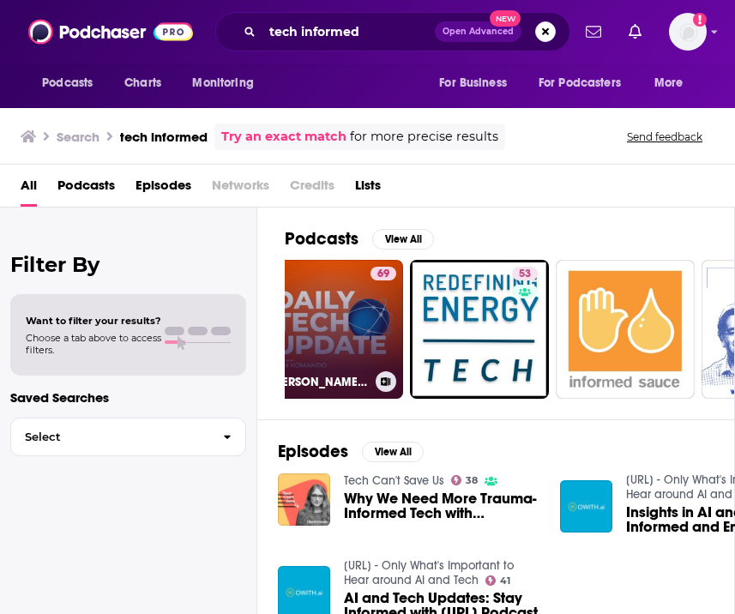
scroll to position [124, 0]
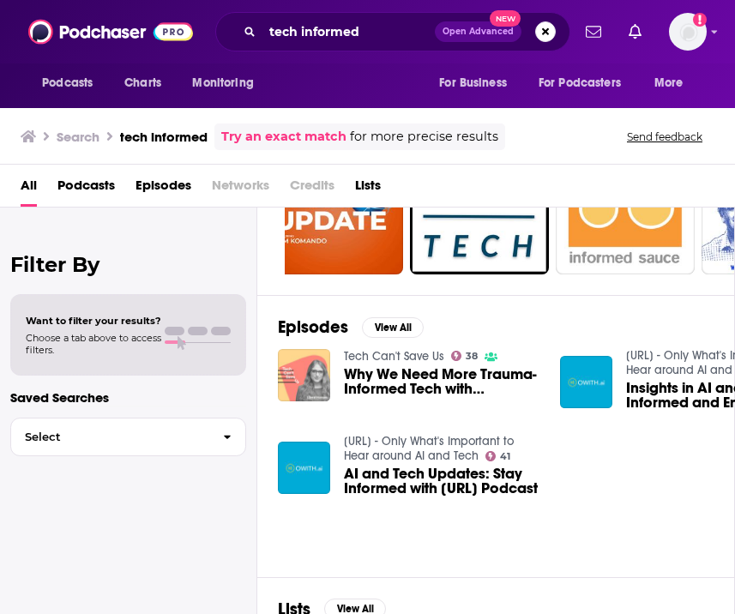
click at [305, 379] on img "Why We Need More Trauma-Informed Tech with Devon Geary" at bounding box center [304, 375] width 52 height 52
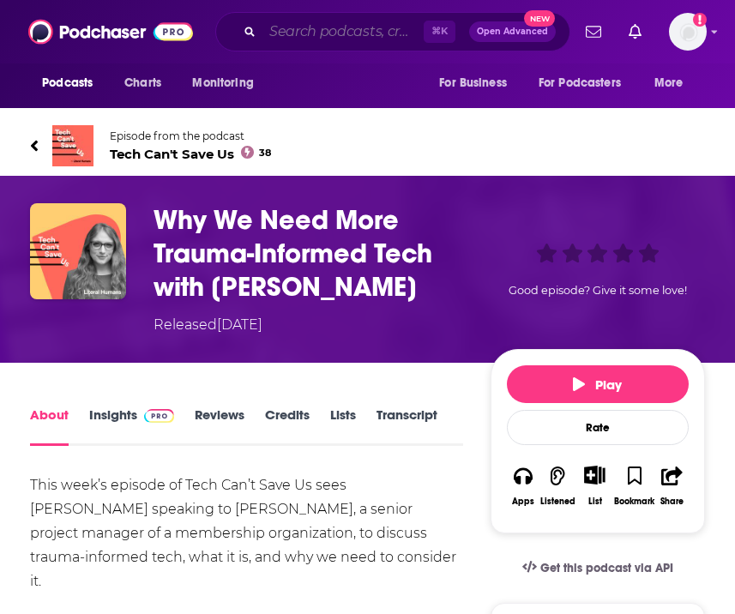
click at [297, 33] on input "Search podcasts, credits, & more..." at bounding box center [343, 31] width 161 height 27
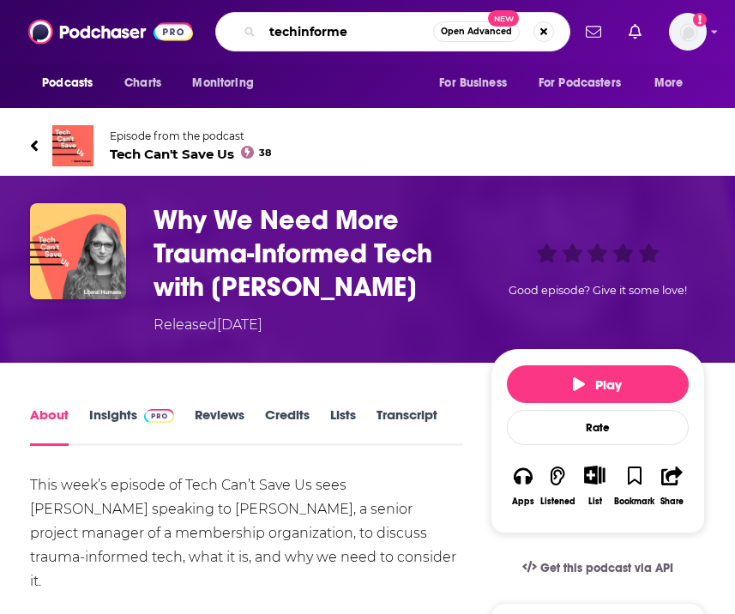
type input "techinformed"
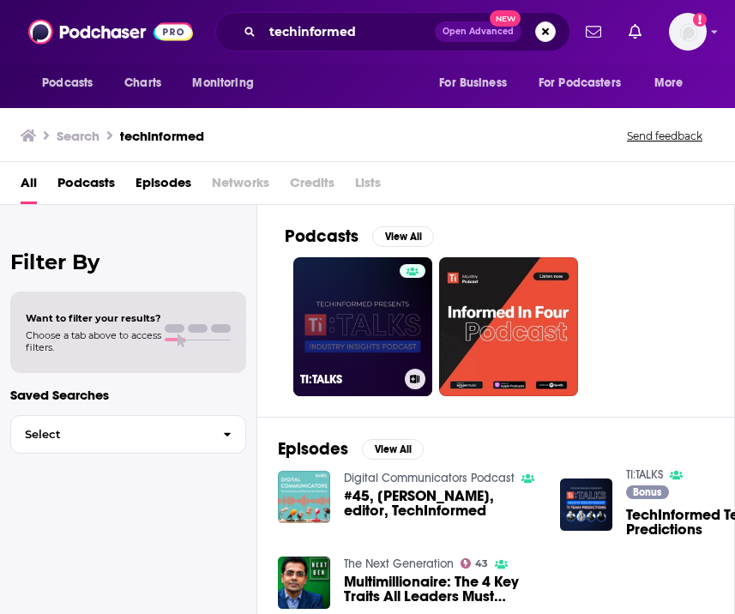
click at [362, 316] on link "TI:TALKS" at bounding box center [362, 326] width 139 height 139
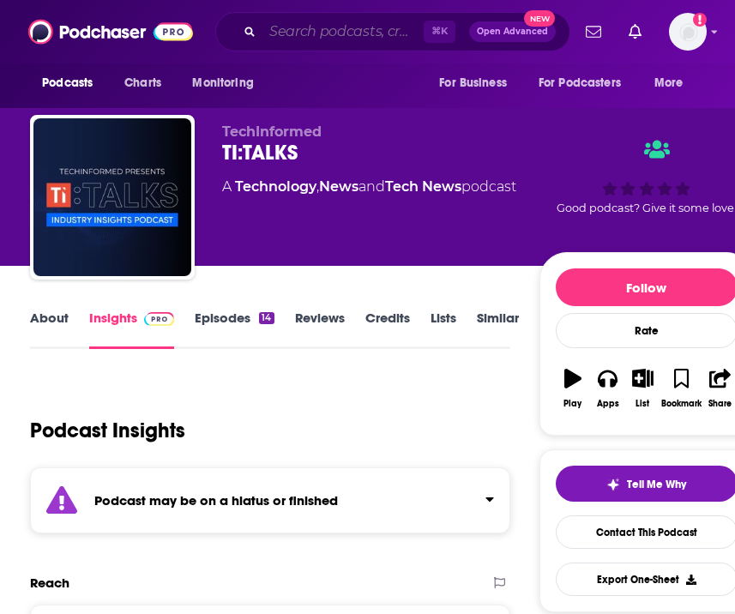
click at [323, 33] on input "Search podcasts, credits, & more..." at bounding box center [343, 31] width 161 height 27
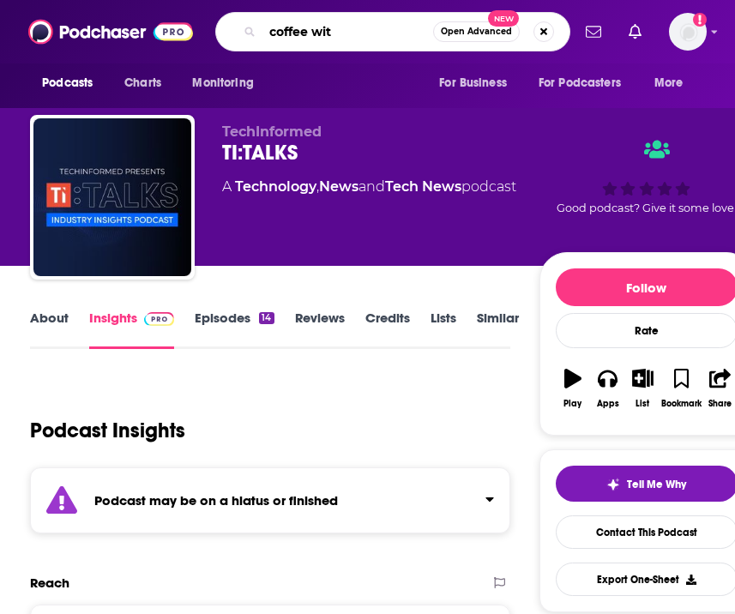
type input "coffee with"
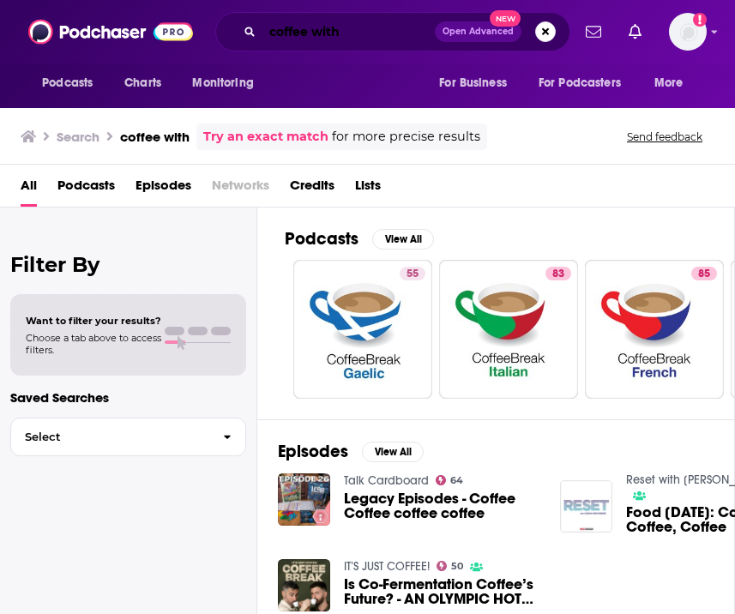
click at [269, 33] on input "coffee with" at bounding box center [349, 31] width 172 height 27
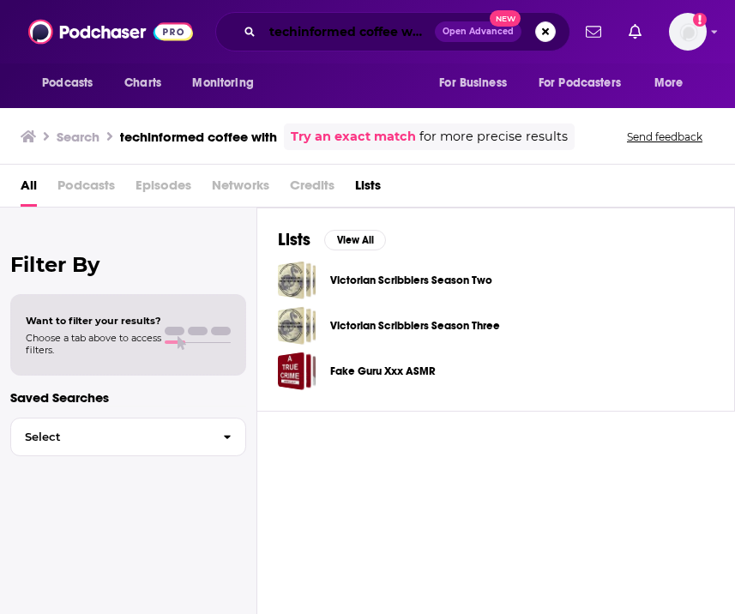
click at [379, 34] on input "techinformed coffee with" at bounding box center [349, 31] width 172 height 27
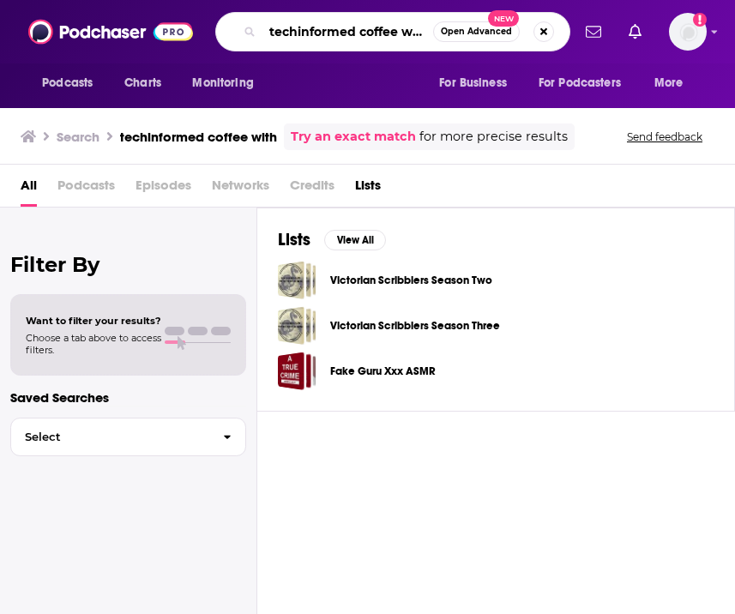
drag, startPoint x: 358, startPoint y: 31, endPoint x: 614, endPoint y: 34, distance: 256.6
click at [614, 34] on div "Podcasts Charts Monitoring techinformed coffee with Open Advanced New For Busin…" at bounding box center [367, 31] width 735 height 63
type input "techinformed"
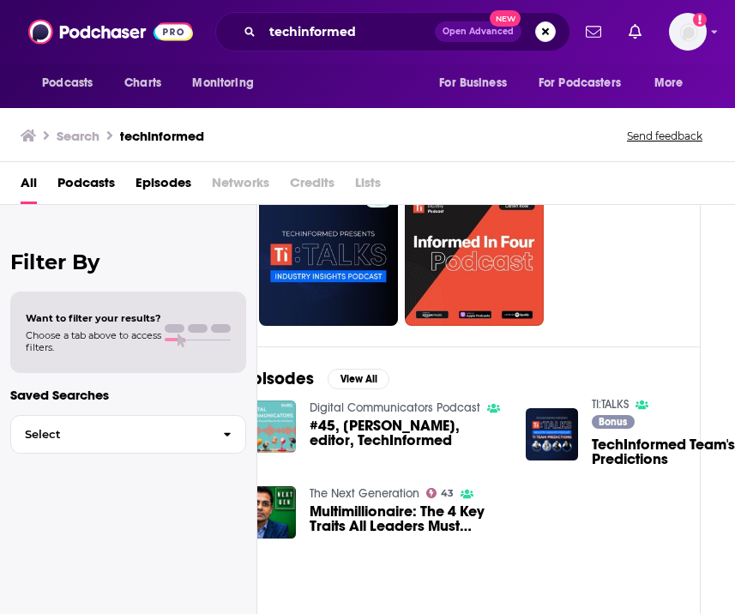
scroll to position [70, 87]
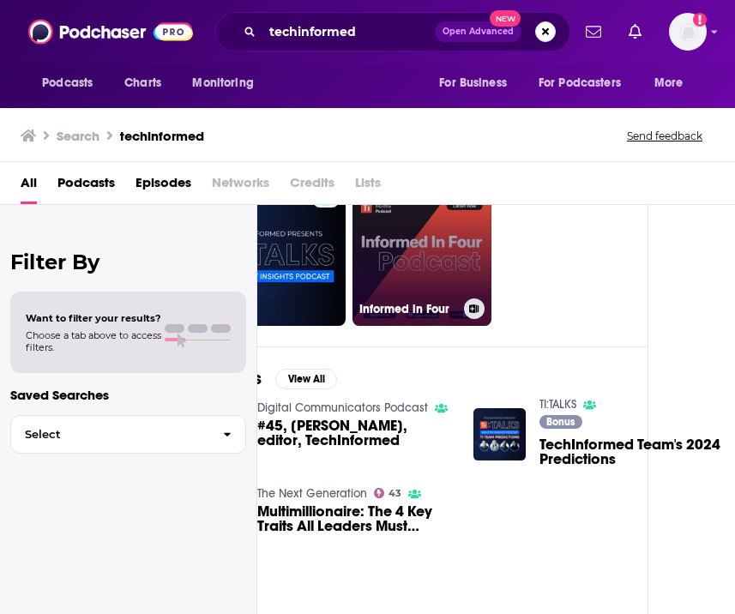
click at [407, 271] on link "Informed in Four" at bounding box center [422, 256] width 139 height 139
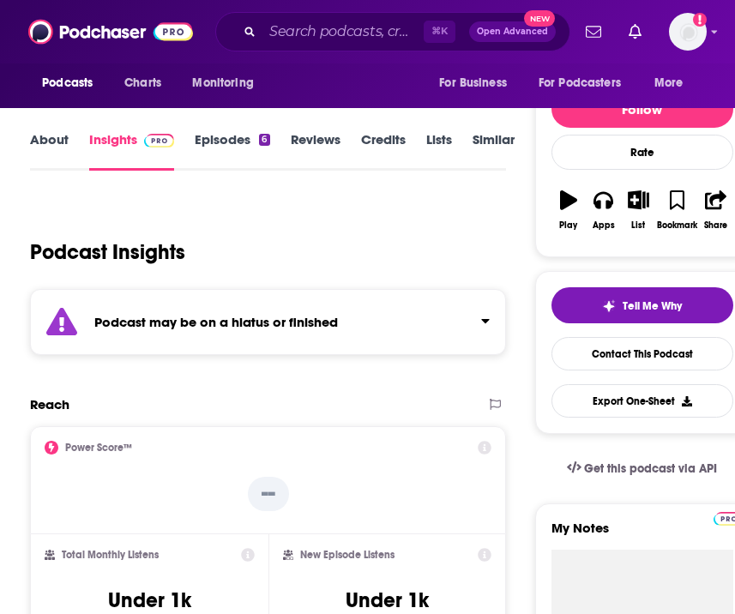
scroll to position [91, 0]
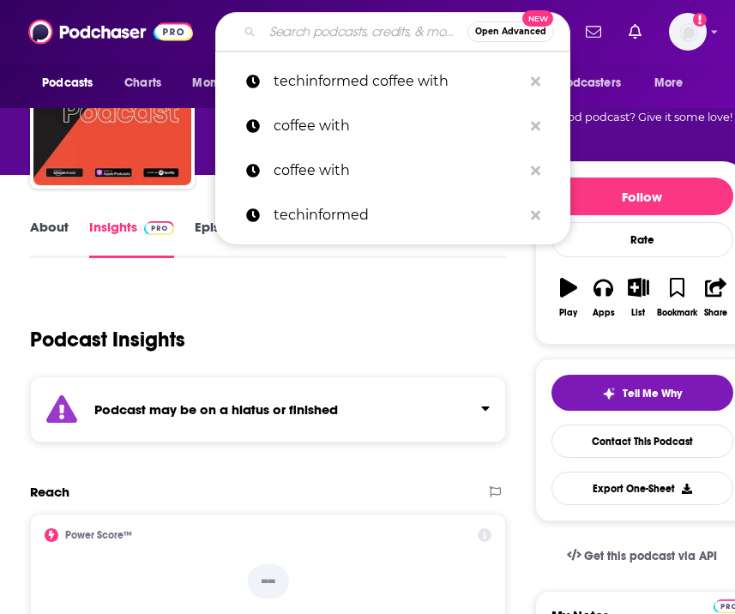
click at [323, 28] on input "Search podcasts, credits, & more..." at bounding box center [365, 31] width 205 height 27
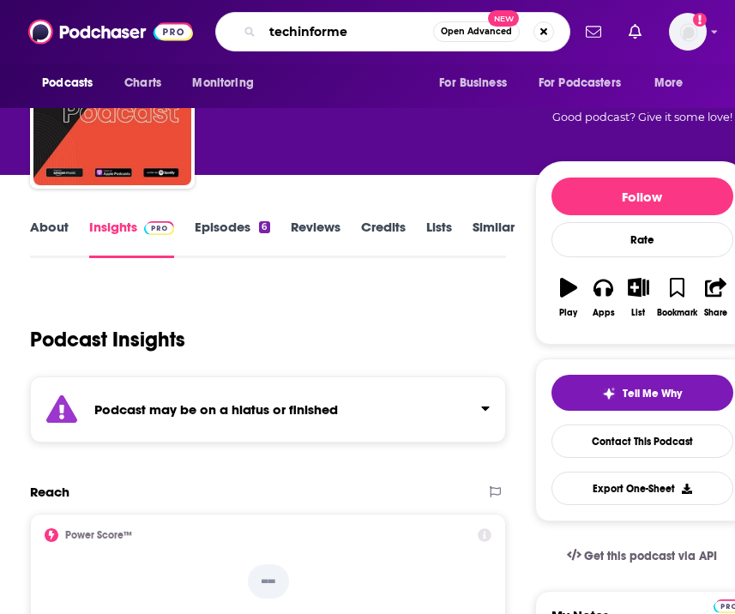
type input "techinformed"
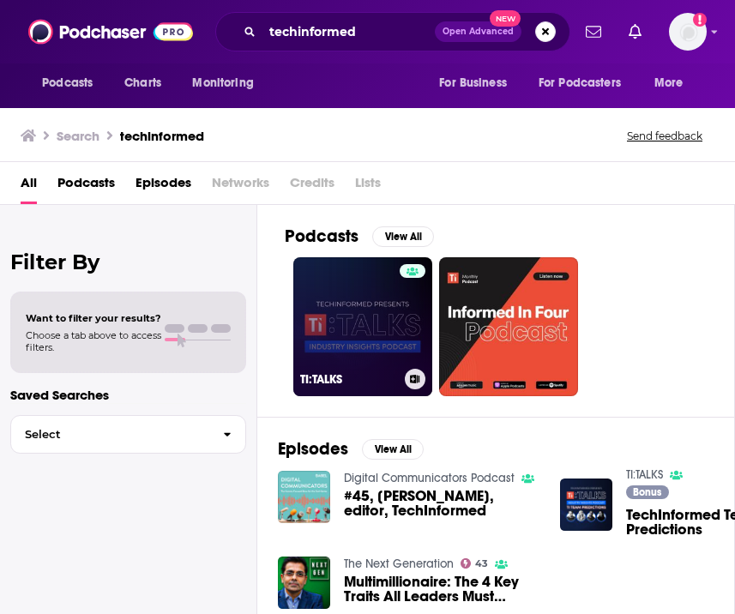
click at [384, 294] on link "TI:TALKS" at bounding box center [362, 326] width 139 height 139
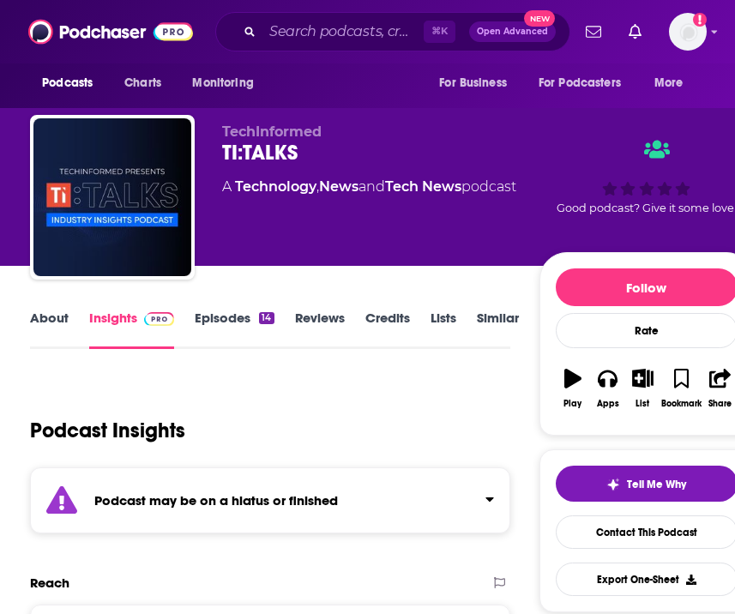
click at [239, 322] on link "Episodes 14" at bounding box center [234, 329] width 79 height 39
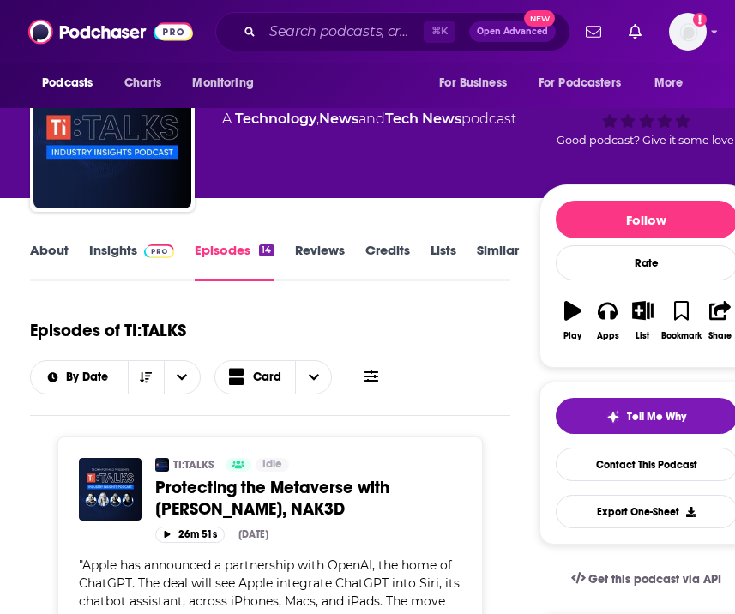
scroll to position [61, 0]
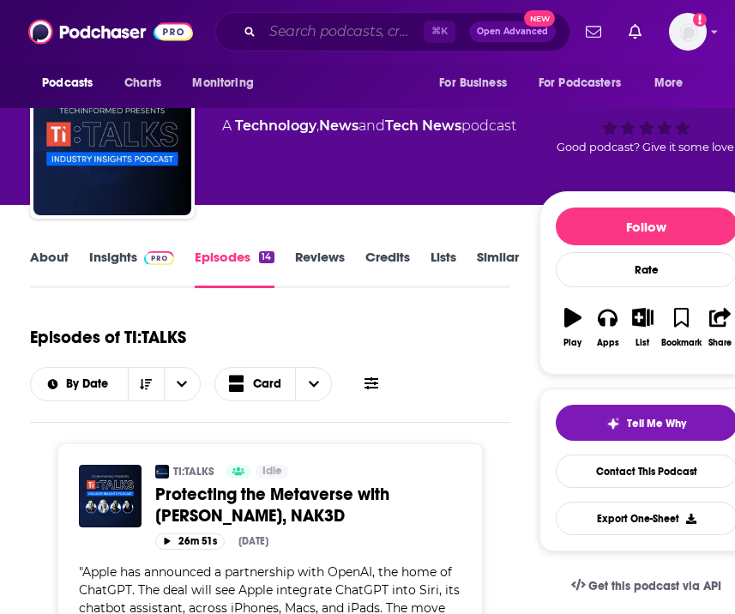
click at [292, 25] on input "Search podcasts, credits, & more..." at bounding box center [343, 31] width 161 height 27
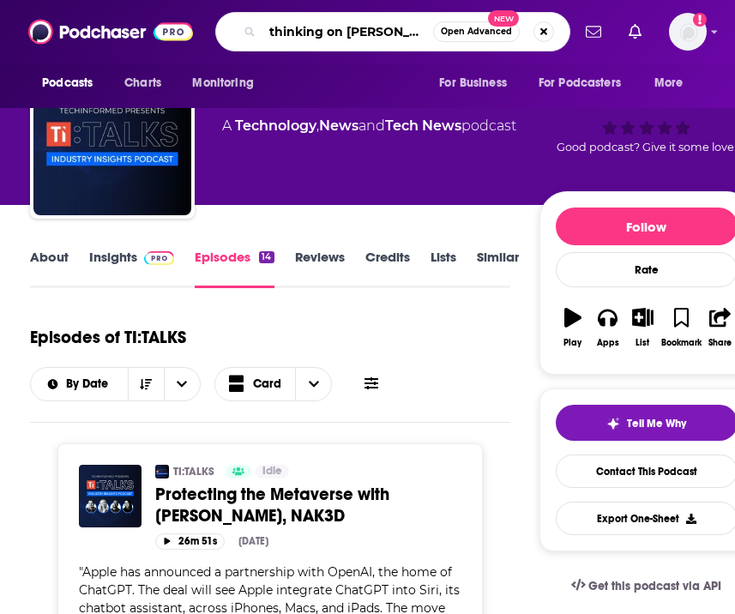
type input "thinking on paper"
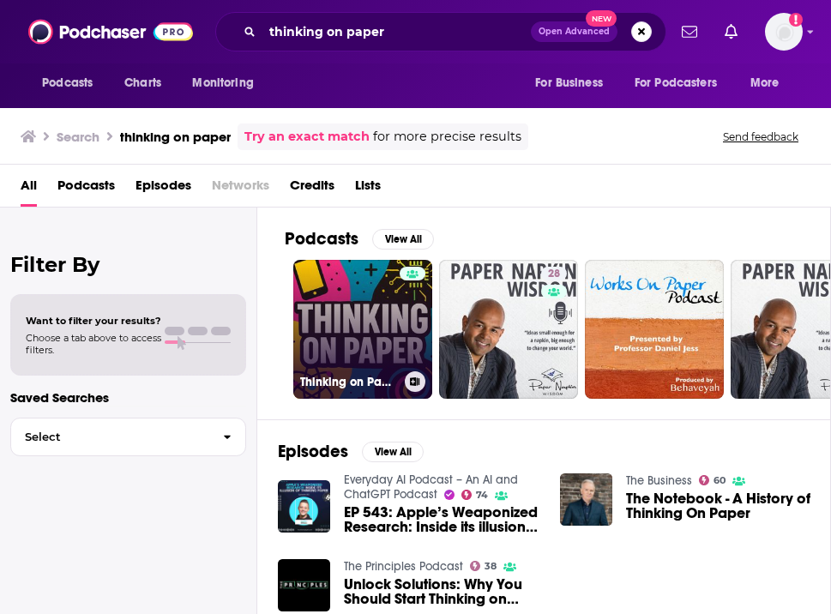
click at [315, 342] on link "Thinking on Paper: AI, Quantum, Web3 & The Future of Technology" at bounding box center [362, 329] width 139 height 139
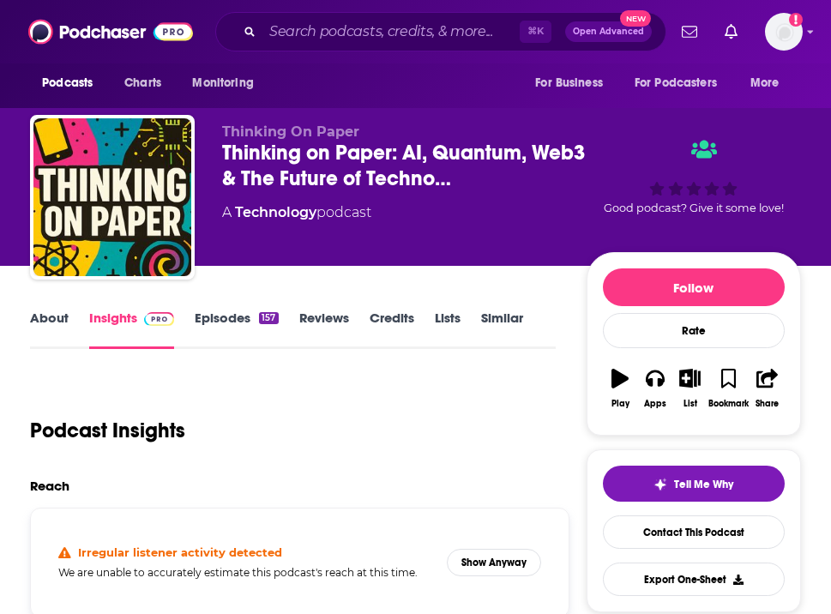
click at [267, 323] on link "Episodes 157" at bounding box center [236, 329] width 83 height 39
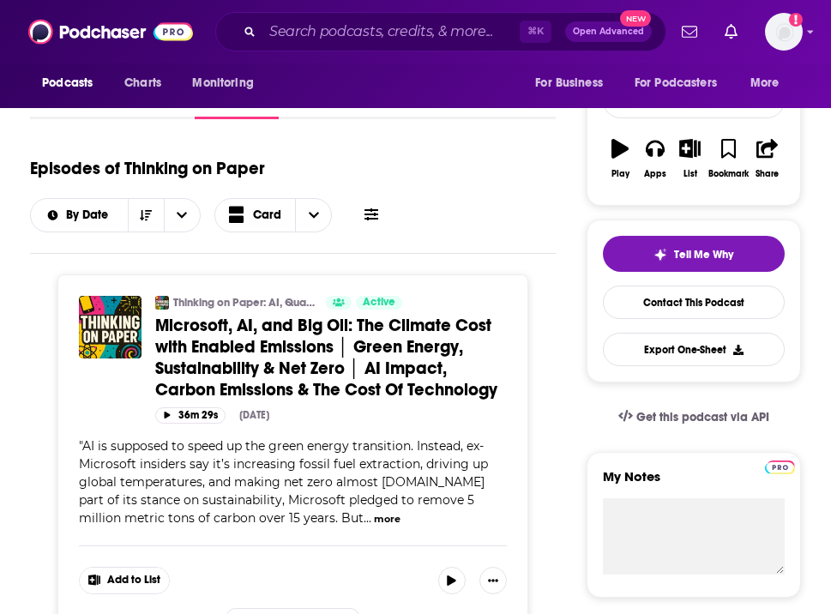
scroll to position [229, 0]
